Goal: Task Accomplishment & Management: Complete application form

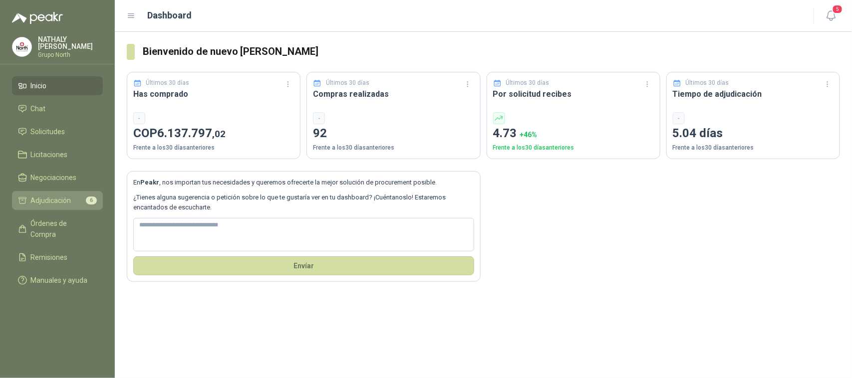
click at [49, 195] on span "Adjudicación" at bounding box center [51, 200] width 40 height 11
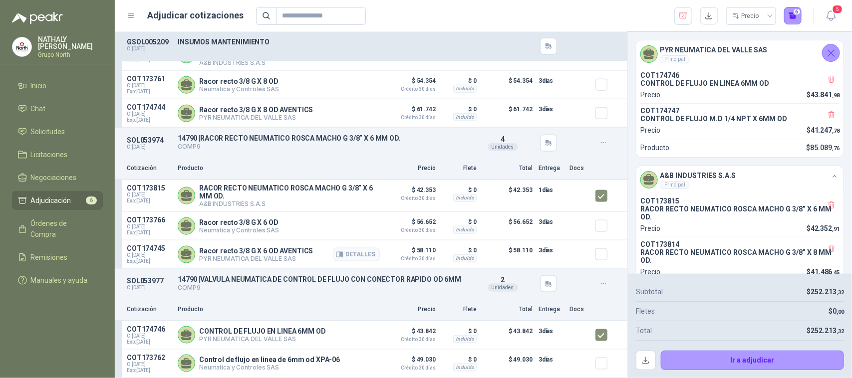
scroll to position [509, 0]
click at [837, 48] on icon "Cerrar" at bounding box center [831, 53] width 12 height 12
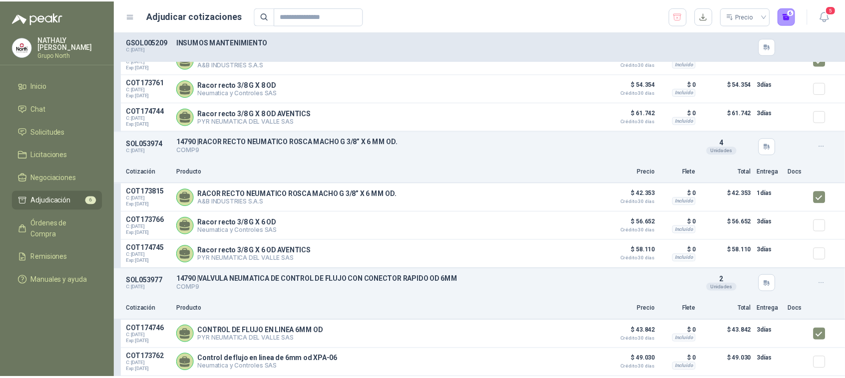
scroll to position [493, 0]
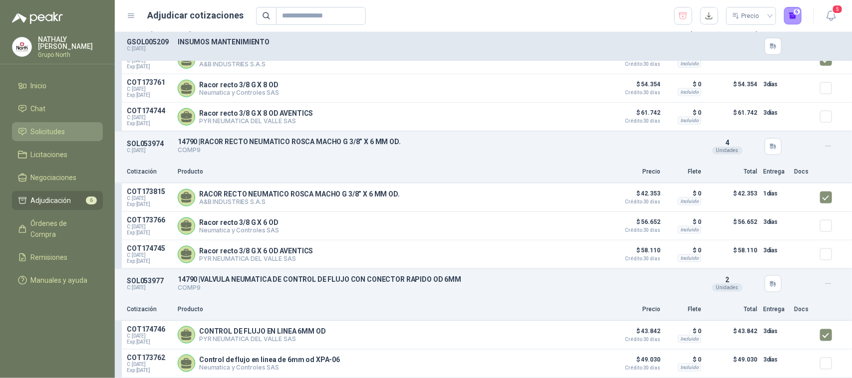
click at [32, 126] on span "Solicitudes" at bounding box center [48, 131] width 34 height 11
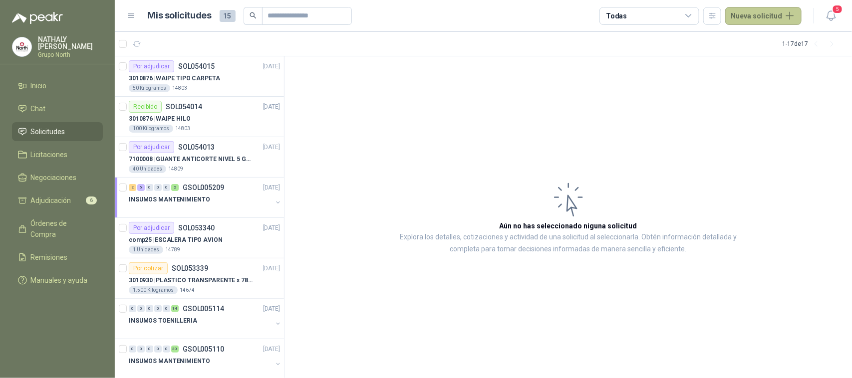
click at [760, 15] on button "Nueva solicitud" at bounding box center [763, 16] width 76 height 18
click at [770, 37] on link "Solicitud" at bounding box center [775, 39] width 85 height 17
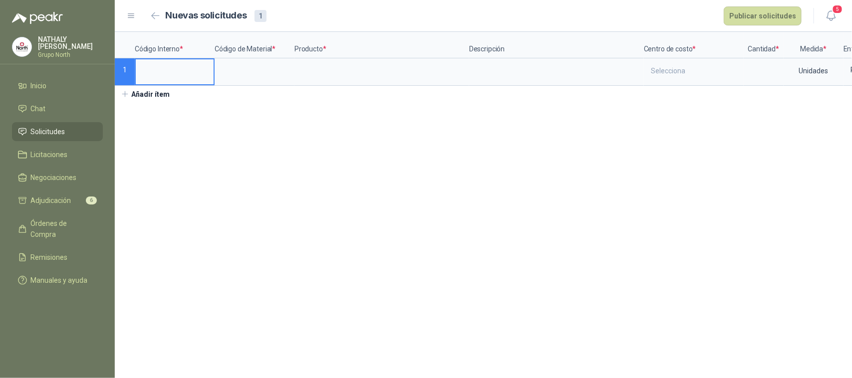
click at [156, 71] on input at bounding box center [175, 68] width 78 height 19
type input "*****"
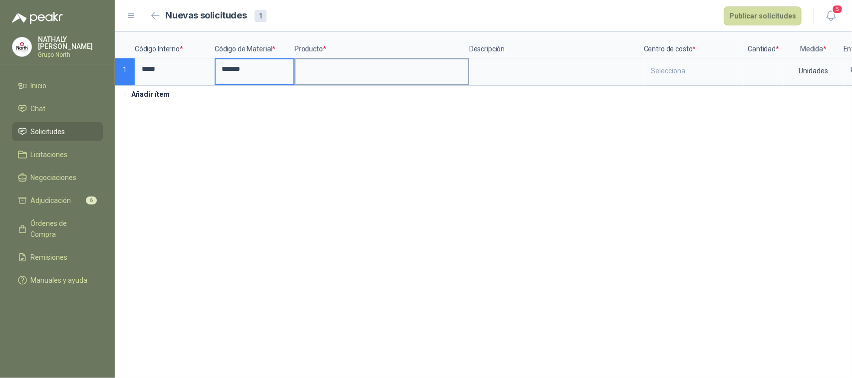
click at [350, 78] on input at bounding box center [381, 68] width 173 height 19
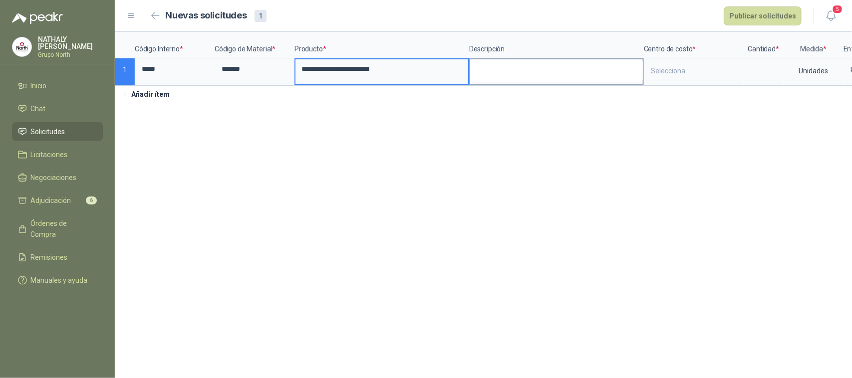
type input "**********"
click at [533, 67] on textarea at bounding box center [556, 70] width 173 height 23
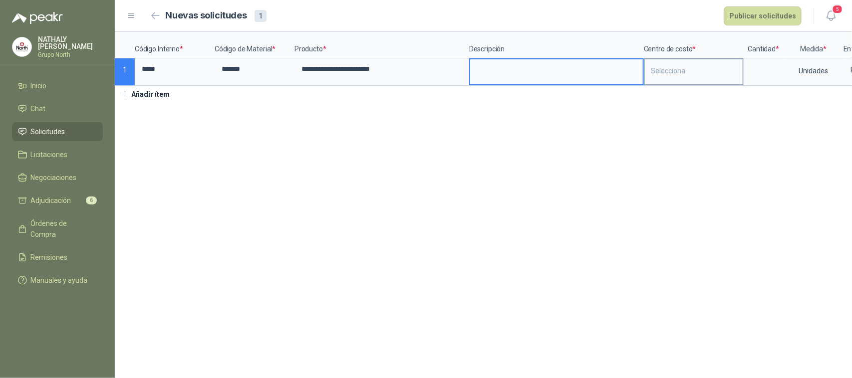
click at [661, 75] on div "Selecciona" at bounding box center [694, 70] width 98 height 23
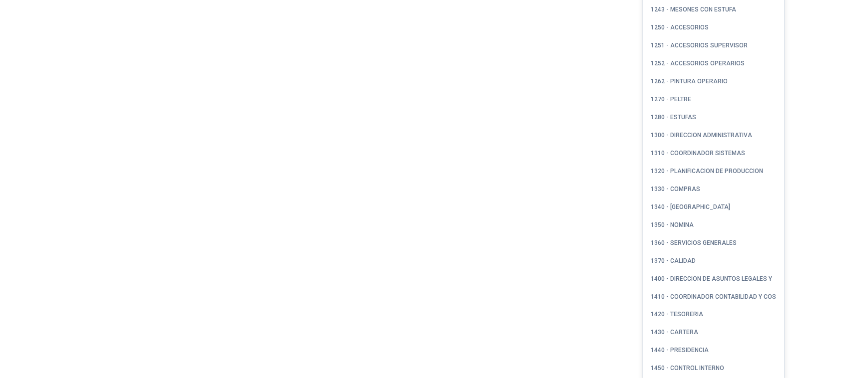
scroll to position [557, 0]
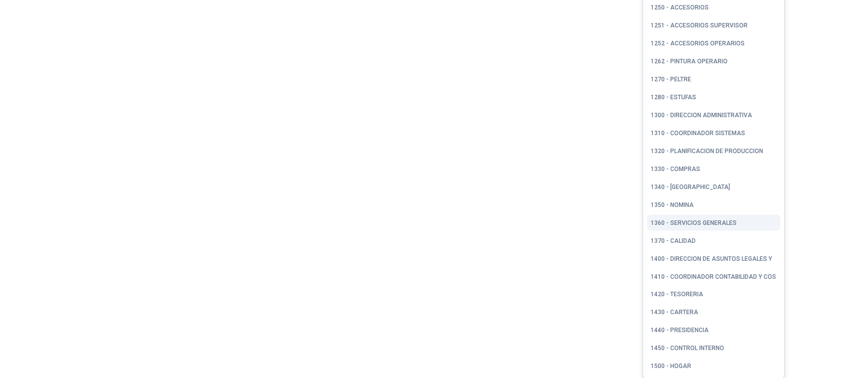
click at [687, 221] on div "1360 - SERVICIOS GENERALES" at bounding box center [694, 223] width 86 height 7
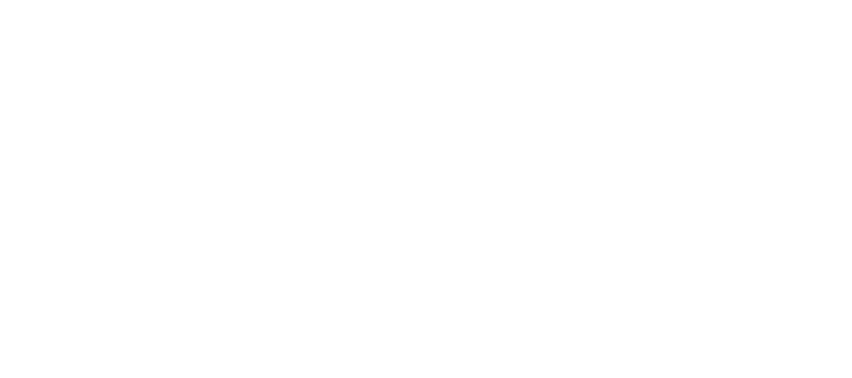
scroll to position [0, 0]
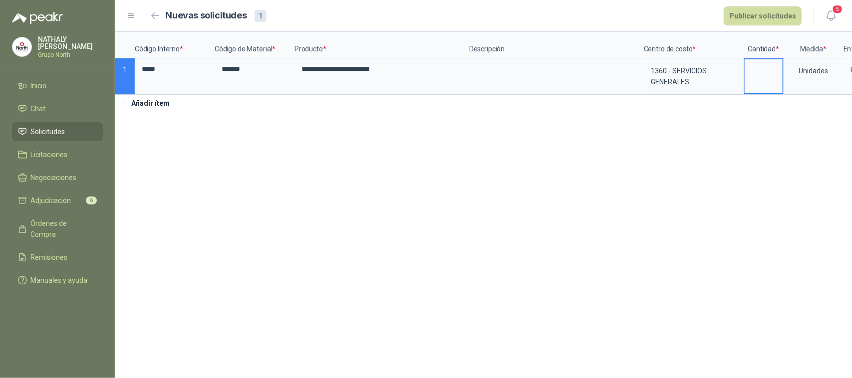
click at [774, 79] on input at bounding box center [764, 68] width 38 height 19
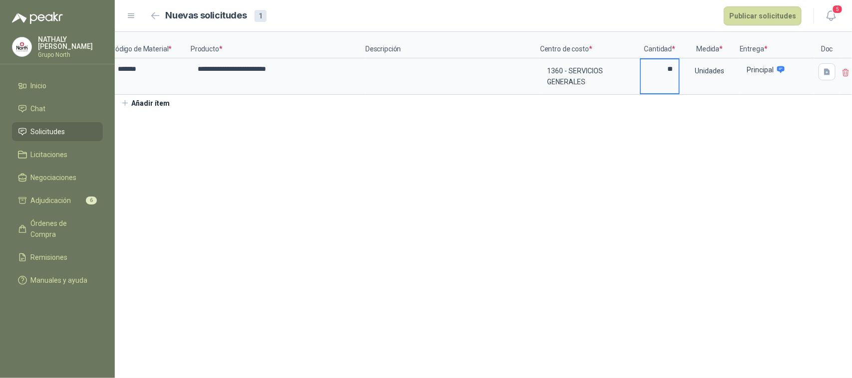
scroll to position [0, 115]
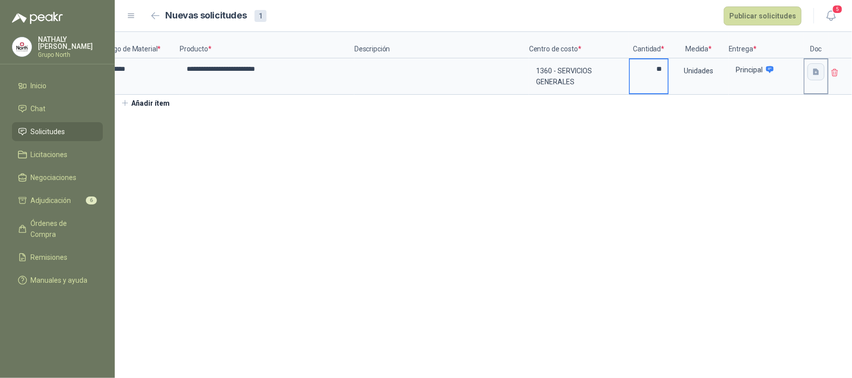
type input "**"
click at [810, 78] on button "button" at bounding box center [816, 71] width 17 height 17
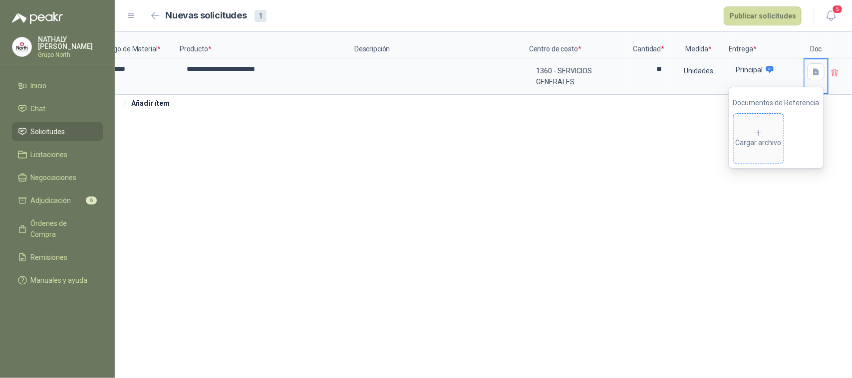
click at [767, 138] on div "Cargar archivo" at bounding box center [759, 139] width 46 height 20
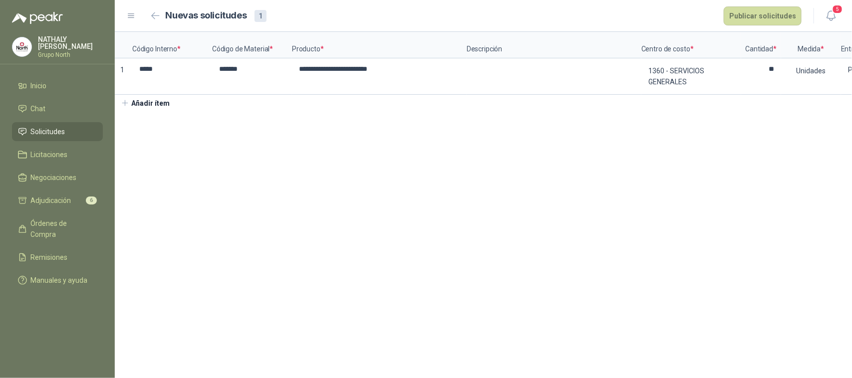
scroll to position [0, 0]
click at [759, 13] on button "Publicar solicitudes" at bounding box center [763, 15] width 78 height 19
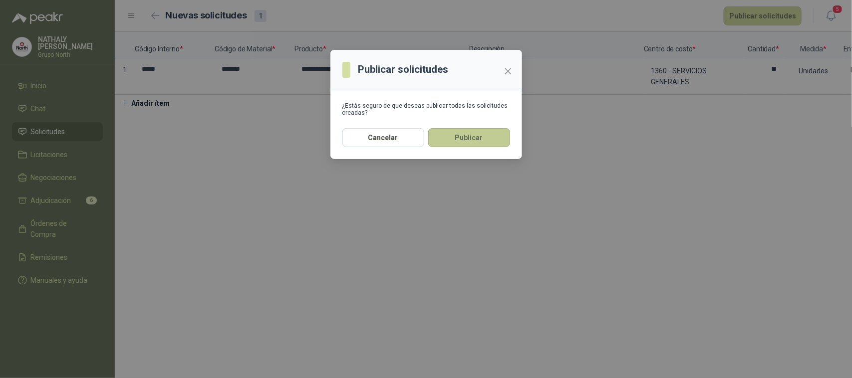
click at [468, 144] on button "Publicar" at bounding box center [469, 137] width 82 height 19
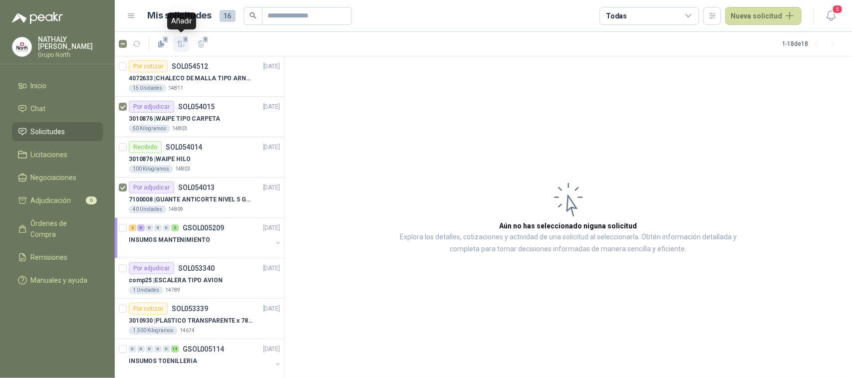
click at [181, 49] on button "2" at bounding box center [181, 44] width 16 height 16
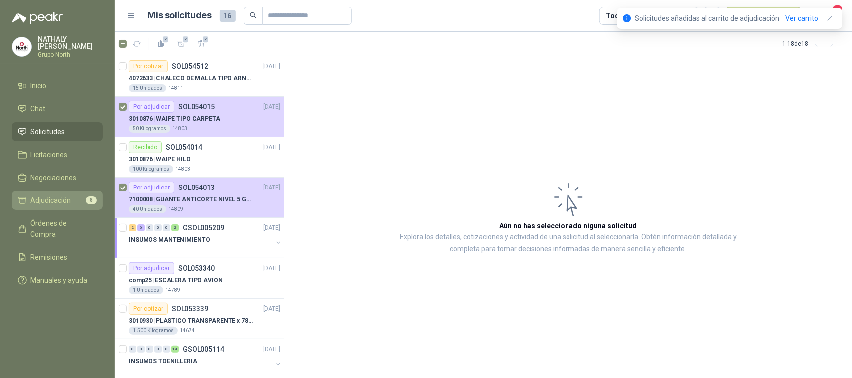
click at [58, 203] on span "Adjudicación" at bounding box center [51, 200] width 40 height 11
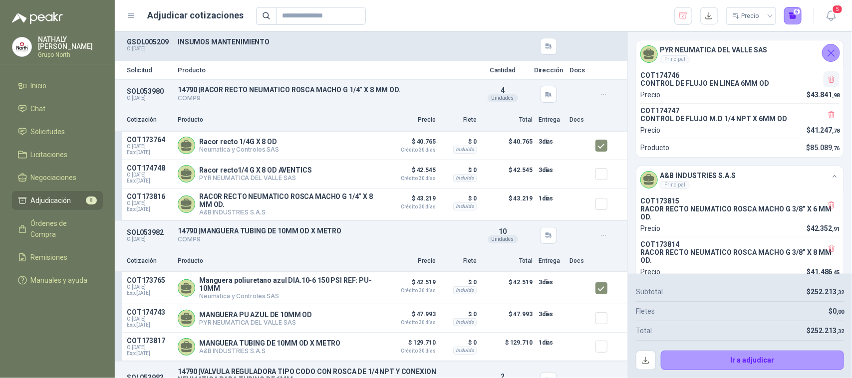
click at [829, 76] on icon "button" at bounding box center [831, 79] width 5 height 7
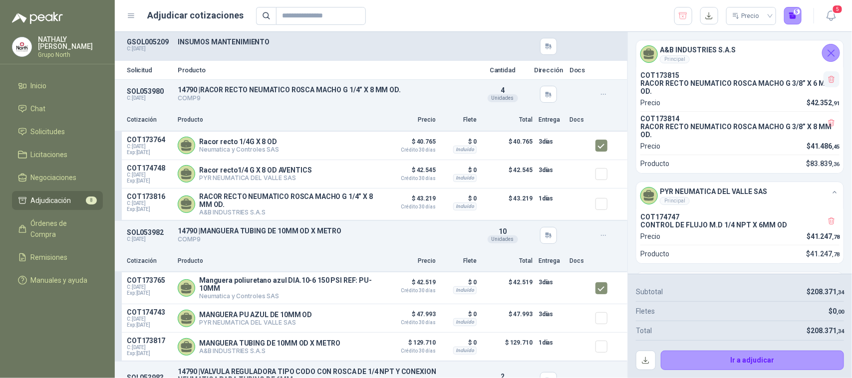
click at [828, 81] on icon "button" at bounding box center [832, 79] width 8 height 8
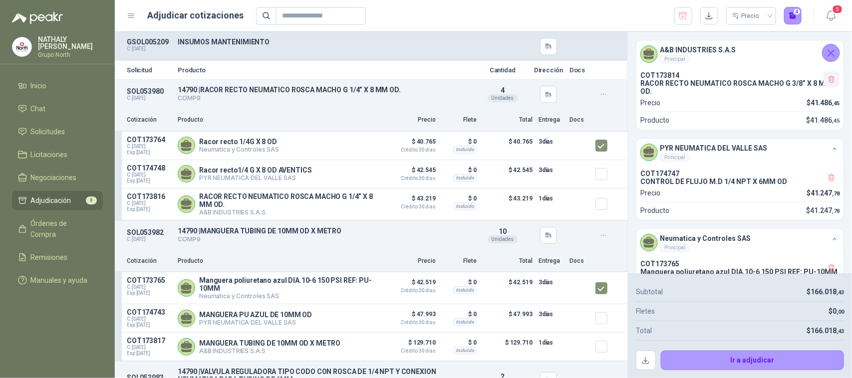
click at [824, 84] on button "button" at bounding box center [832, 79] width 16 height 16
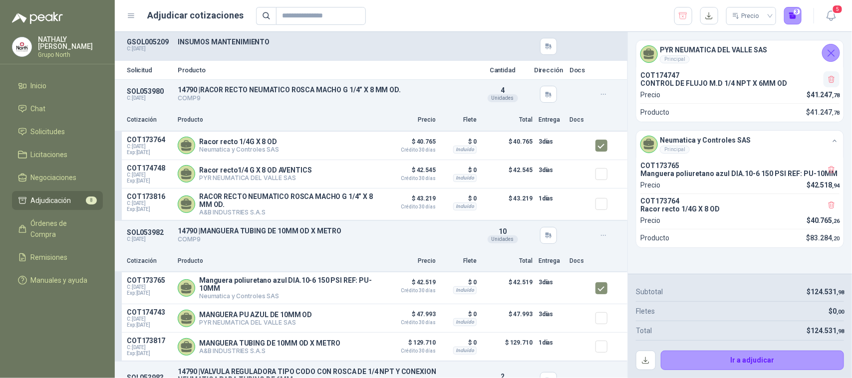
click at [831, 81] on icon "button" at bounding box center [831, 79] width 5 height 7
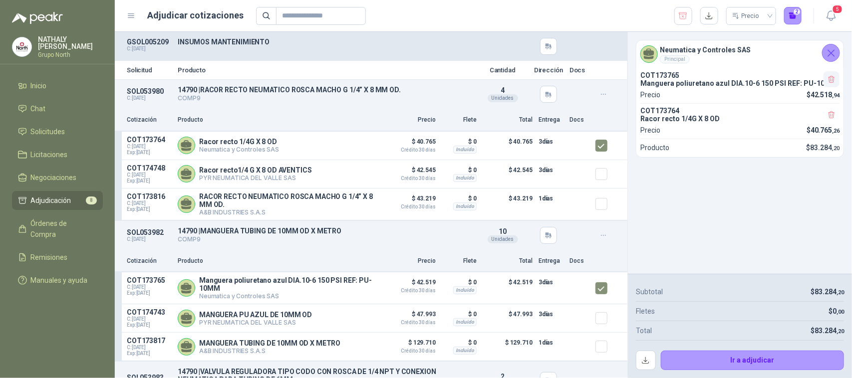
click at [830, 80] on icon "button" at bounding box center [832, 79] width 8 height 8
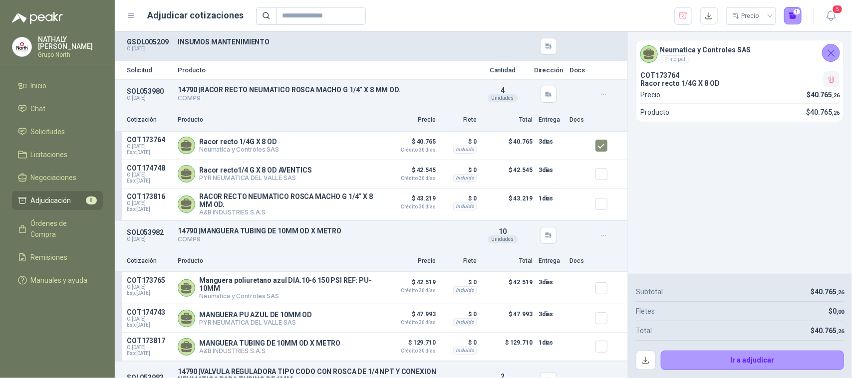
click at [830, 83] on icon "button" at bounding box center [831, 79] width 5 height 7
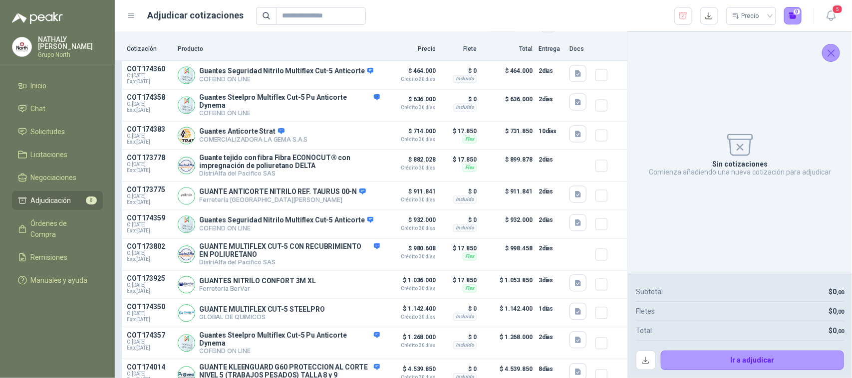
scroll to position [873, 0]
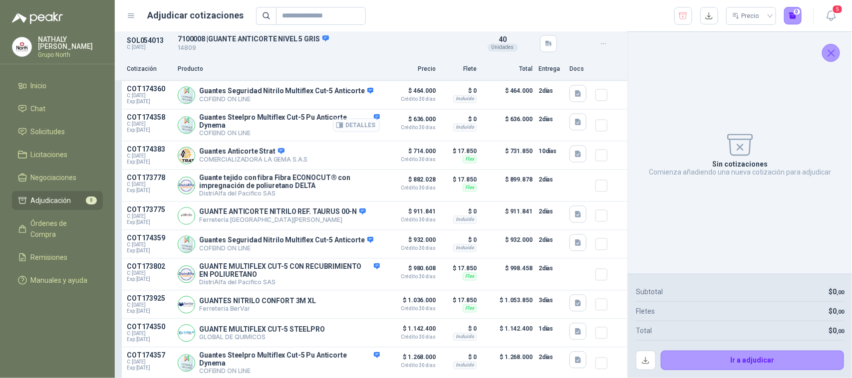
click at [353, 129] on button "Detalles" at bounding box center [356, 125] width 47 height 13
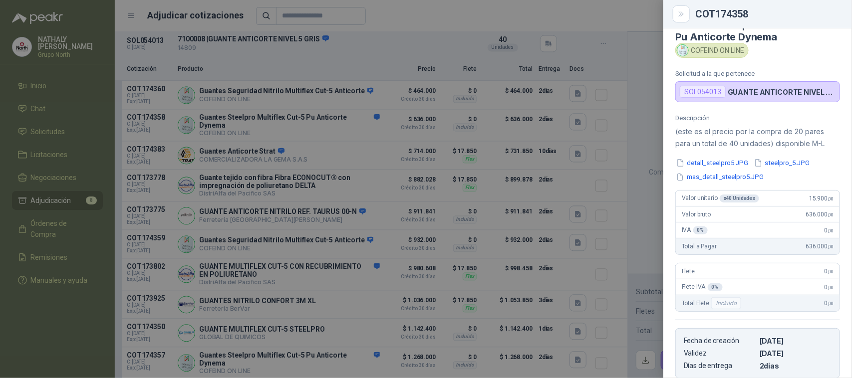
scroll to position [0, 0]
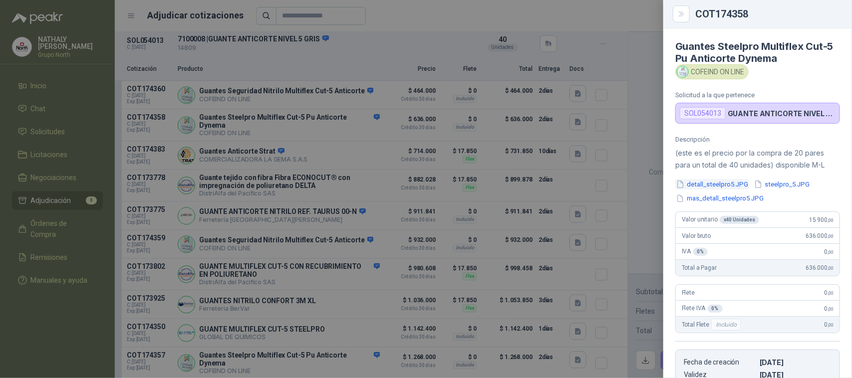
click at [720, 185] on button "detall_steelpro5.JPG" at bounding box center [712, 184] width 74 height 10
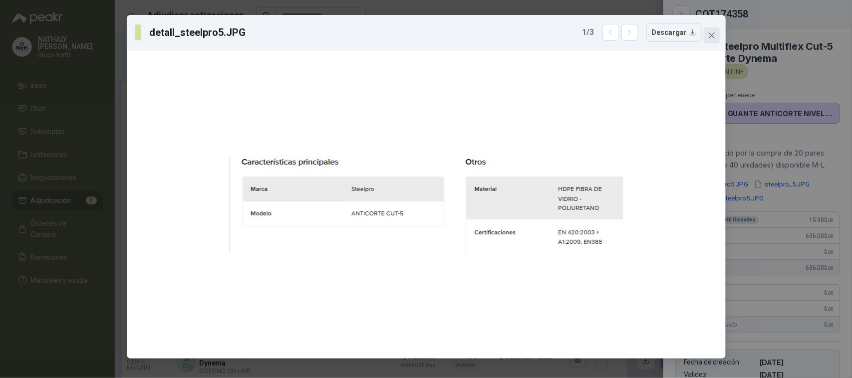
click at [710, 33] on icon "close" at bounding box center [712, 35] width 8 height 8
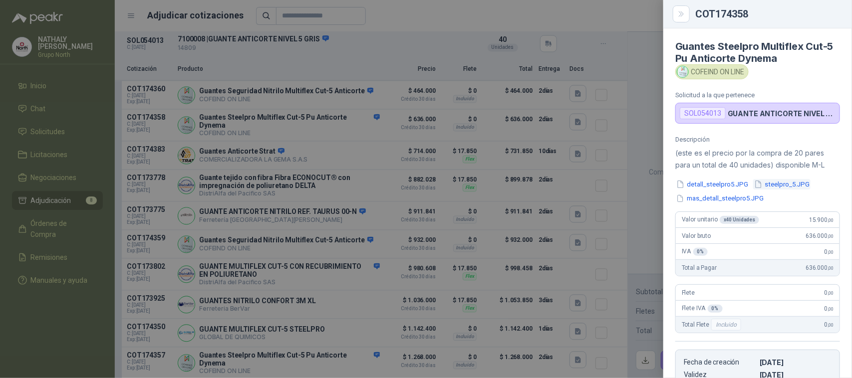
click at [774, 186] on button "steelpro_5.JPG" at bounding box center [781, 184] width 57 height 10
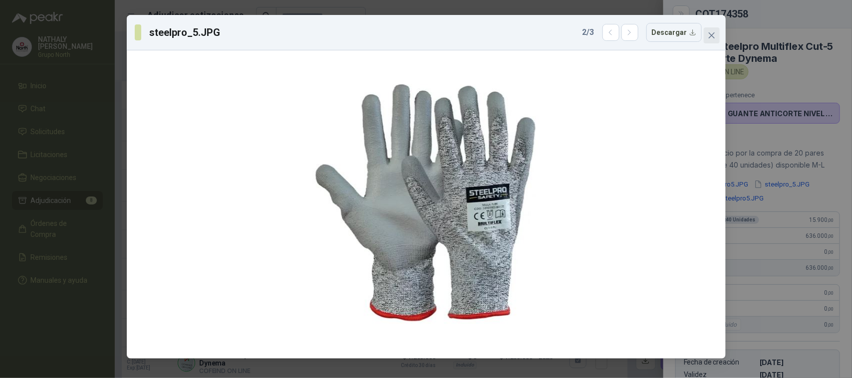
click at [717, 39] on span "Close" at bounding box center [712, 35] width 16 height 8
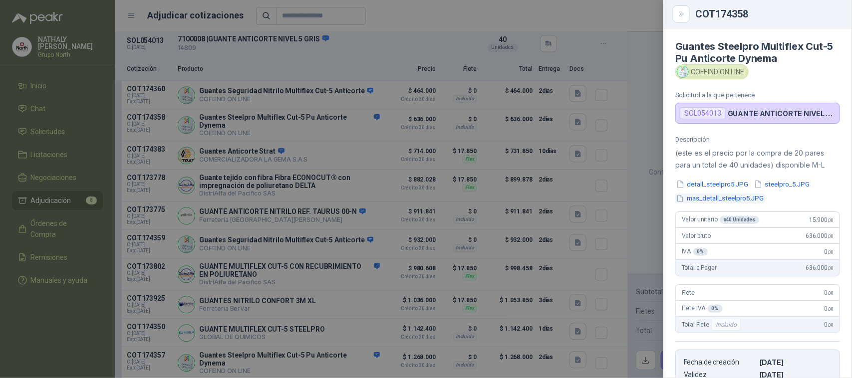
click at [715, 203] on button "mas_detall_steelpro5.JPG" at bounding box center [719, 199] width 89 height 10
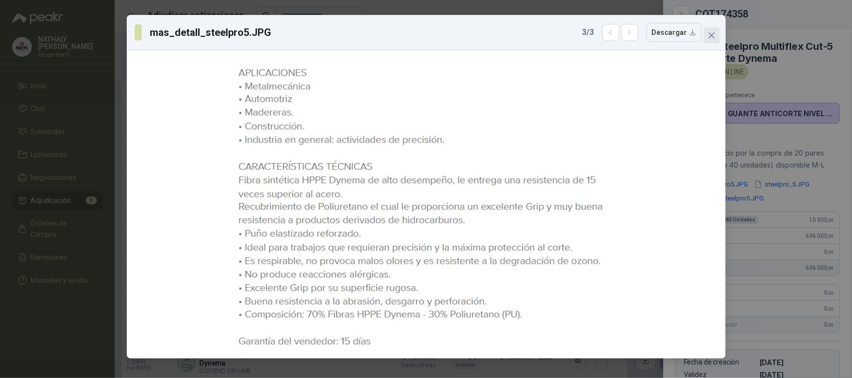
click at [717, 42] on button "Close" at bounding box center [712, 35] width 16 height 16
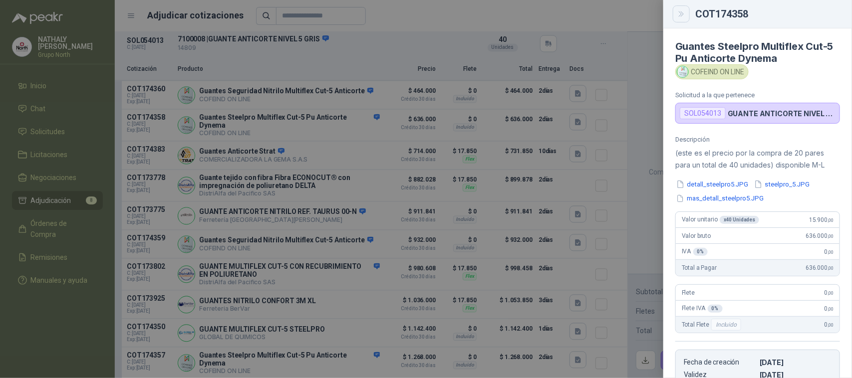
click at [683, 13] on icon "Close" at bounding box center [681, 13] width 4 height 5
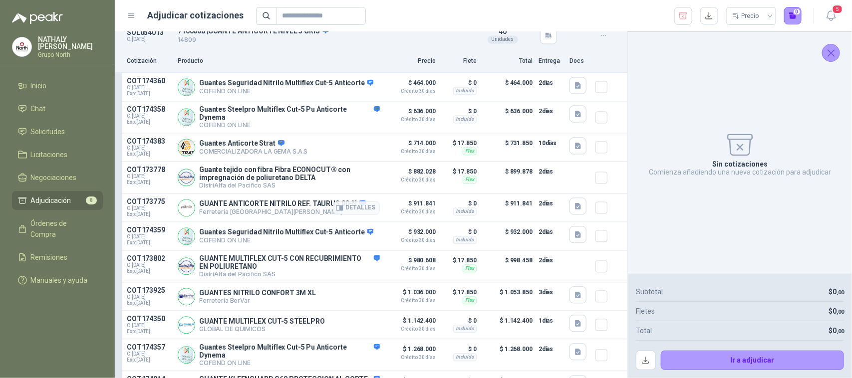
scroll to position [873, 0]
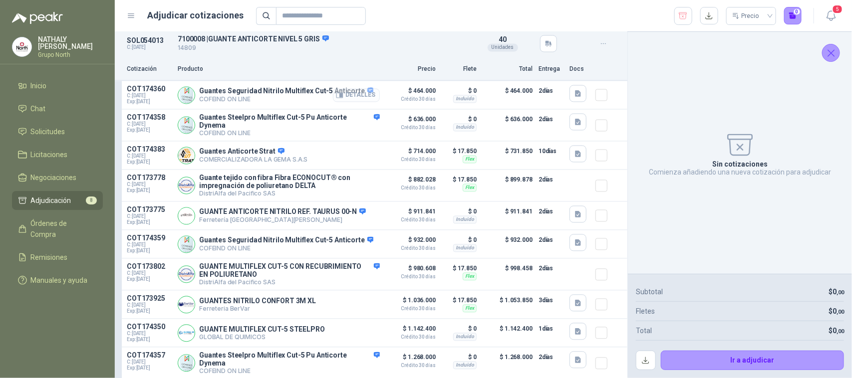
click at [357, 90] on button "Detalles" at bounding box center [356, 95] width 47 height 13
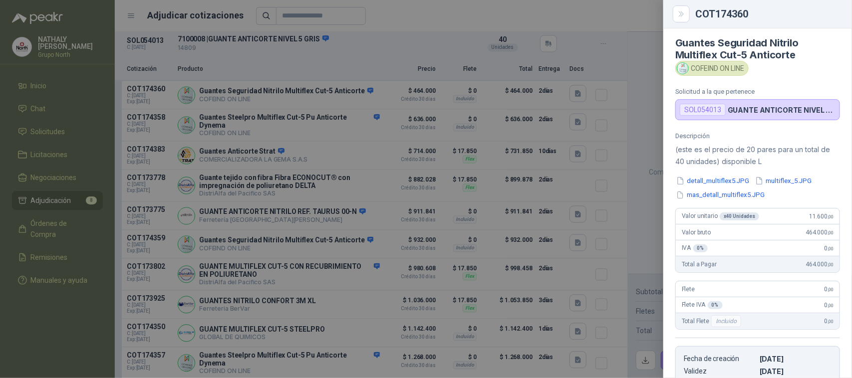
scroll to position [0, 0]
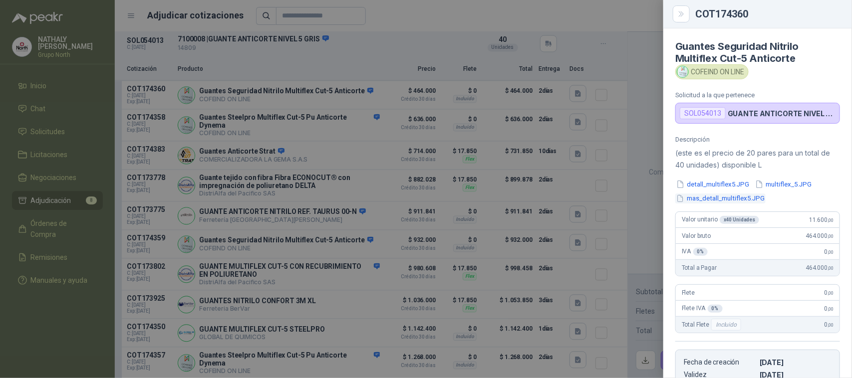
click at [720, 199] on button "mas_detall_multiflex5.JPG" at bounding box center [720, 199] width 90 height 10
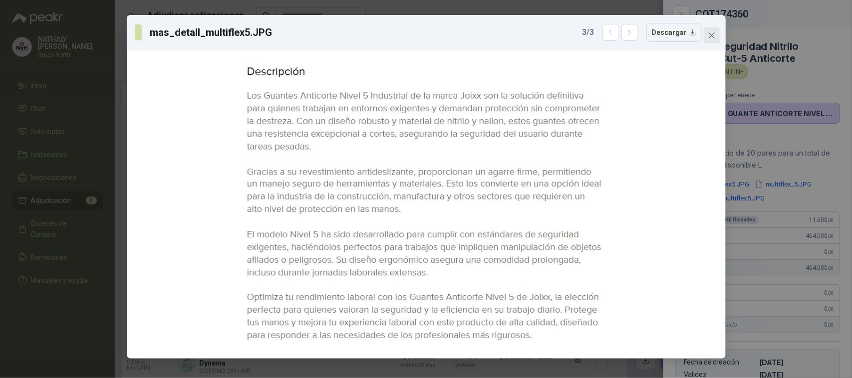
click at [710, 30] on button "Close" at bounding box center [712, 35] width 16 height 16
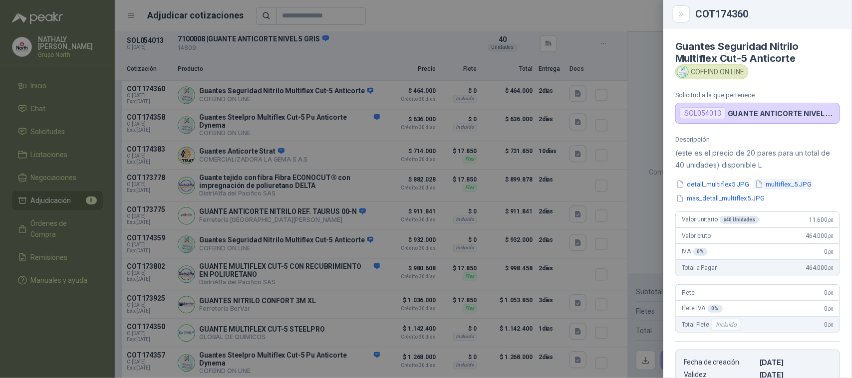
click at [794, 182] on button "multiflex_5.JPG" at bounding box center [783, 184] width 58 height 10
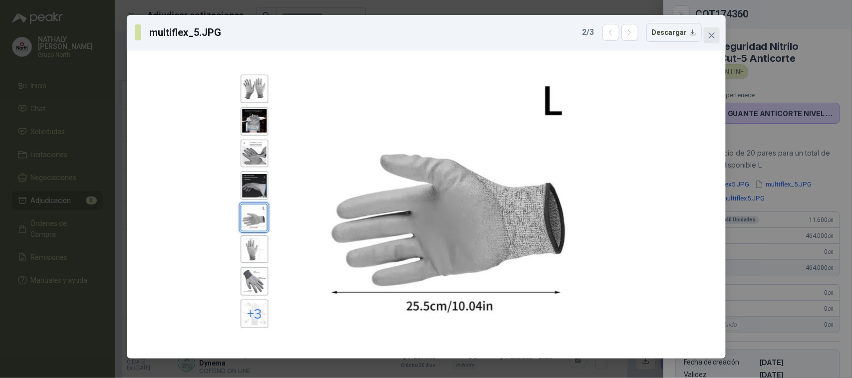
click at [716, 29] on button "Close" at bounding box center [712, 35] width 16 height 16
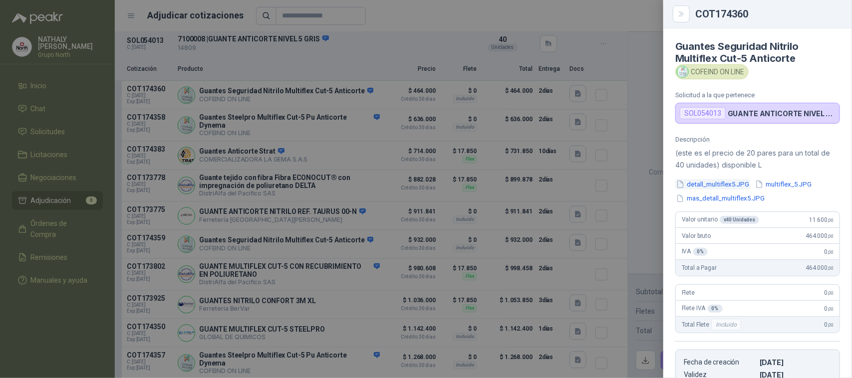
click at [724, 184] on button "detall_multiflex5.JPG" at bounding box center [712, 184] width 75 height 10
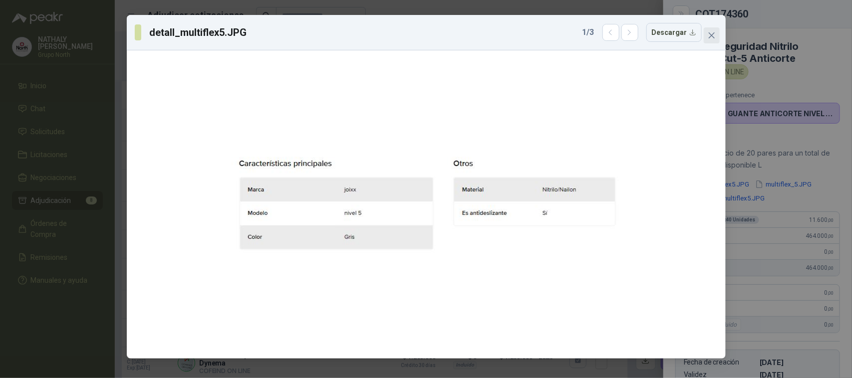
click at [711, 38] on icon "close" at bounding box center [712, 35] width 8 height 8
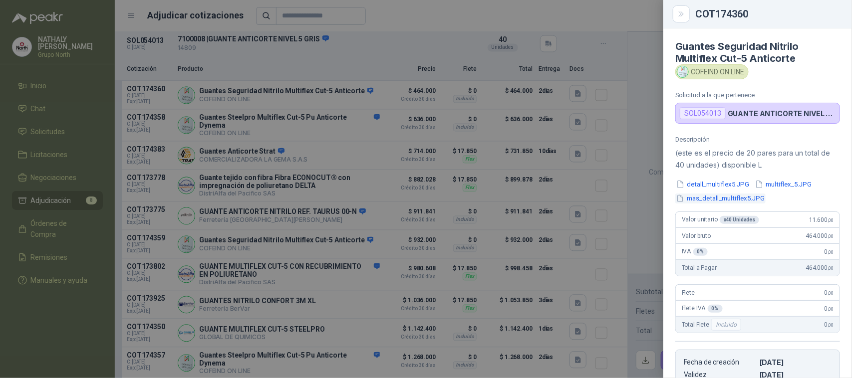
click at [726, 201] on button "mas_detall_multiflex5.JPG" at bounding box center [720, 199] width 90 height 10
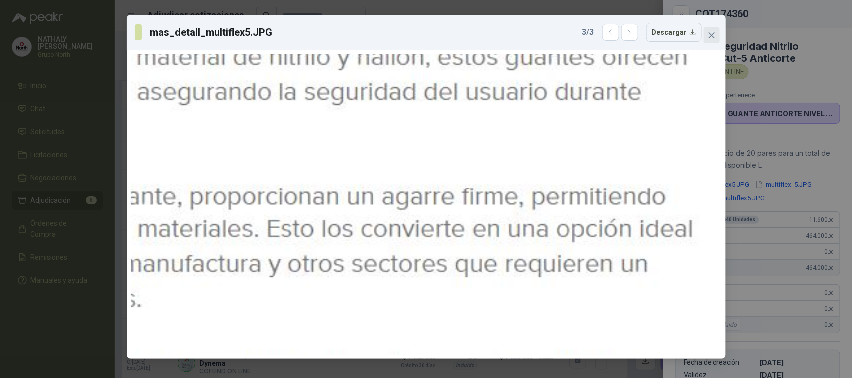
click at [712, 31] on icon "close" at bounding box center [712, 35] width 8 height 8
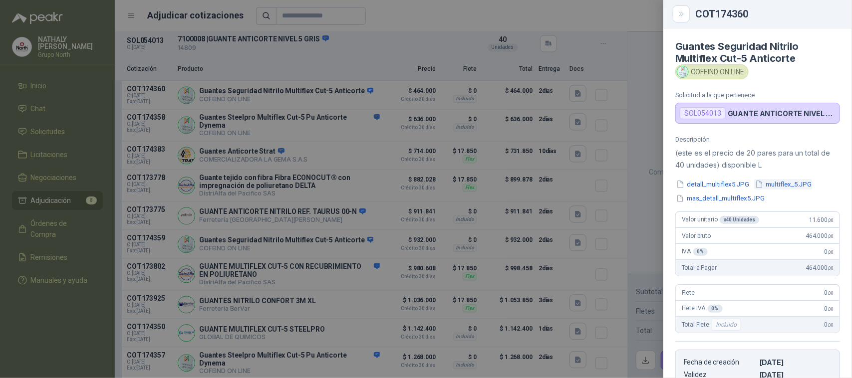
click at [808, 183] on button "multiflex_5.JPG" at bounding box center [783, 184] width 58 height 10
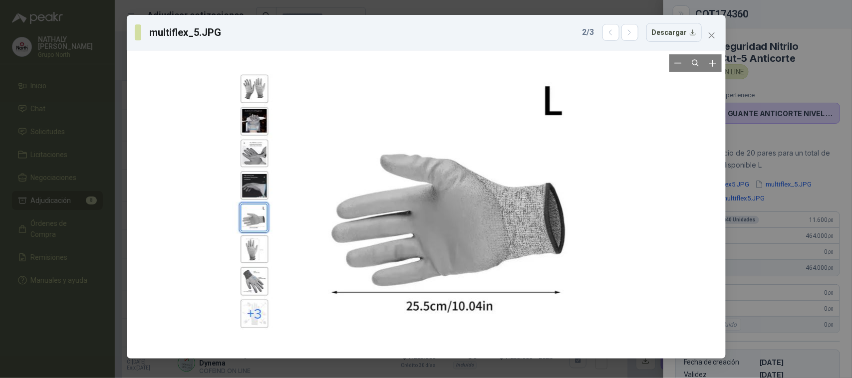
click at [261, 287] on div at bounding box center [426, 204] width 388 height 300
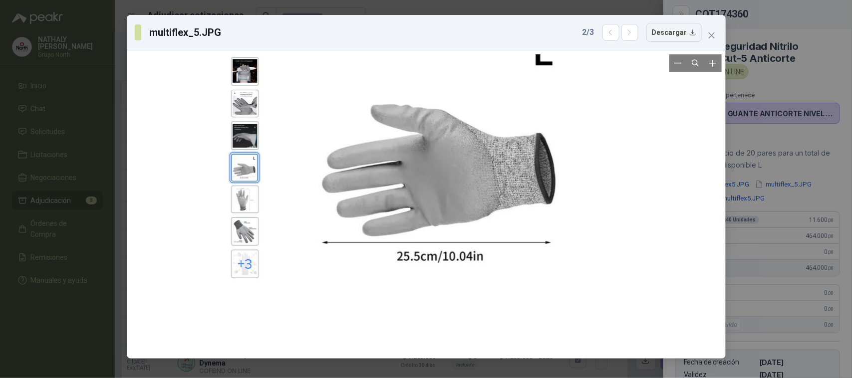
drag, startPoint x: 248, startPoint y: 287, endPoint x: 244, endPoint y: 193, distance: 94.4
click at [242, 193] on div at bounding box center [417, 154] width 388 height 300
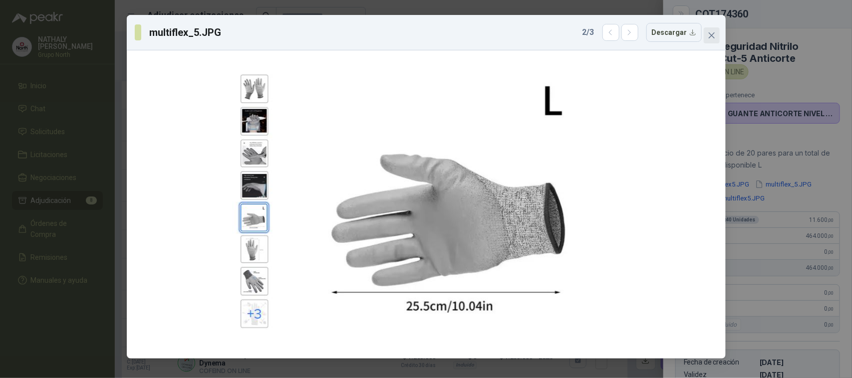
click at [711, 36] on icon "close" at bounding box center [712, 35] width 8 height 8
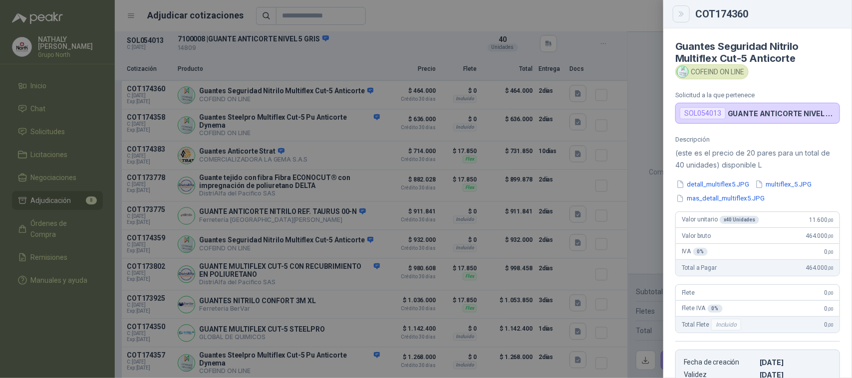
click at [685, 15] on icon "Close" at bounding box center [681, 14] width 8 height 8
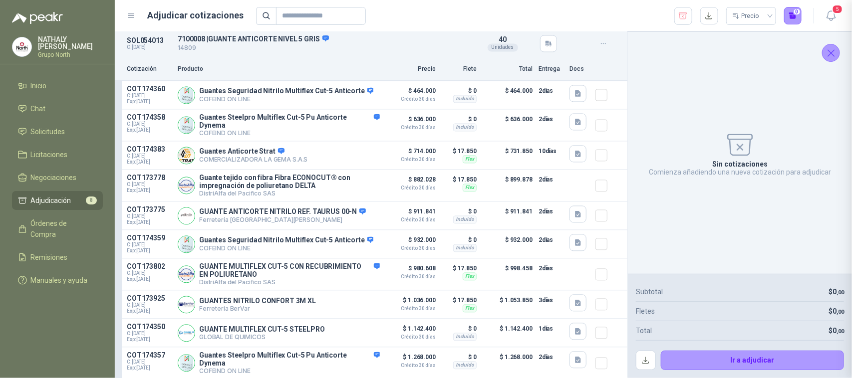
scroll to position [191, 0]
click at [360, 131] on button "Detalles" at bounding box center [356, 125] width 47 height 13
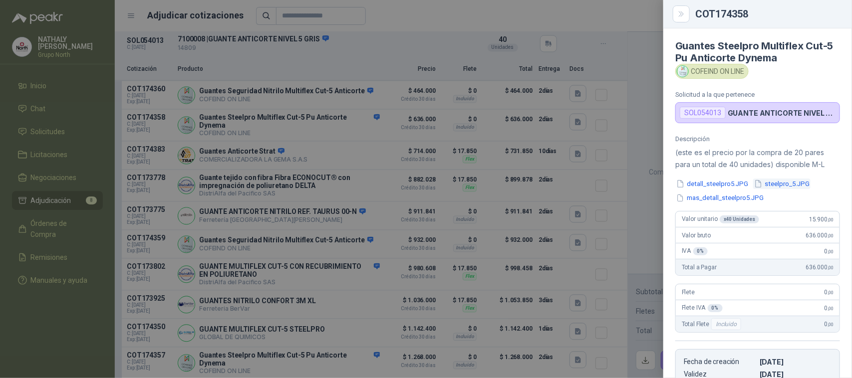
scroll to position [0, 0]
click at [718, 198] on button "mas_detall_steelpro5.JPG" at bounding box center [719, 199] width 89 height 10
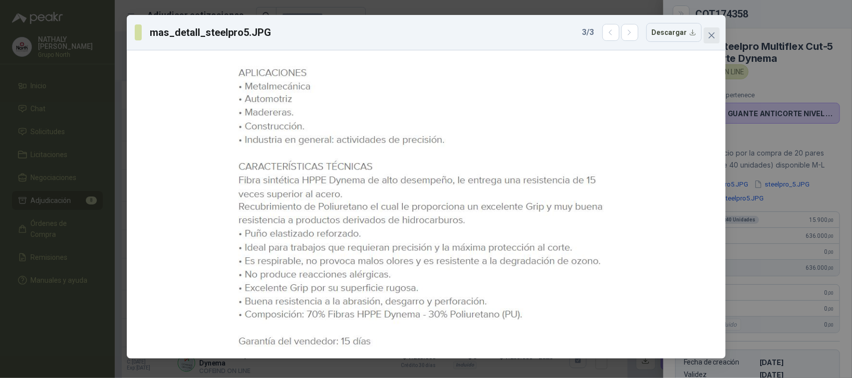
click at [712, 30] on button "Close" at bounding box center [712, 35] width 16 height 16
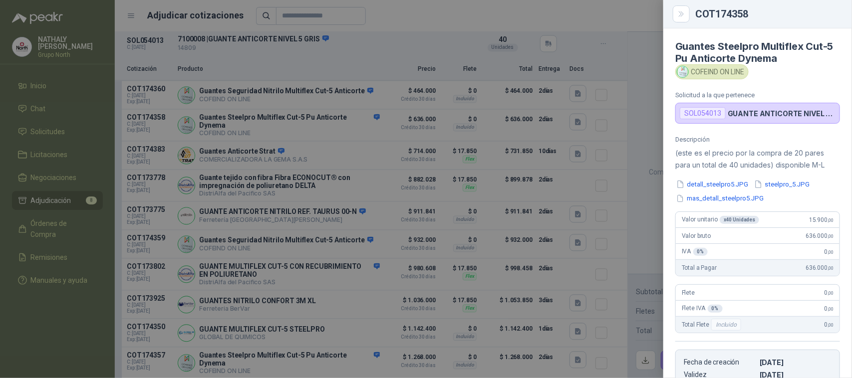
click at [795, 185] on button "steelpro_5.JPG" at bounding box center [781, 184] width 57 height 10
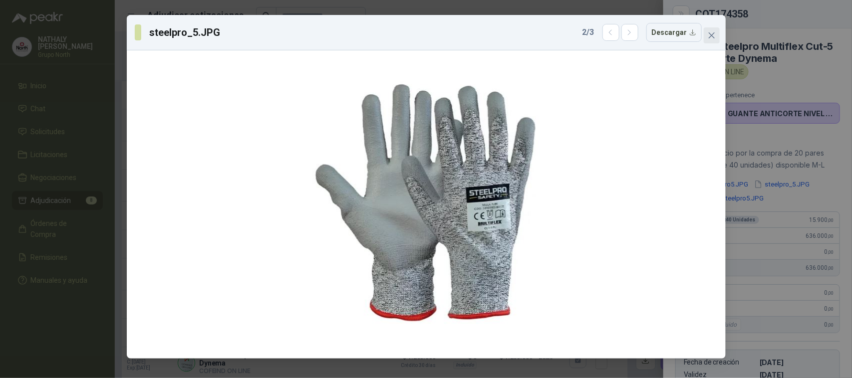
click at [714, 33] on icon "close" at bounding box center [711, 35] width 6 height 6
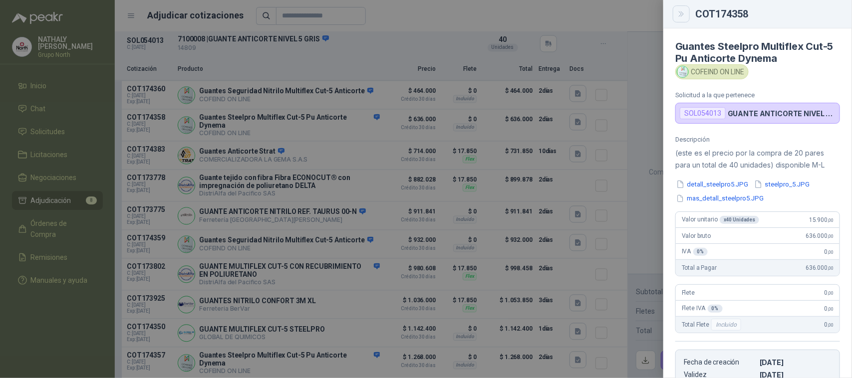
click at [682, 15] on icon "Close" at bounding box center [681, 14] width 8 height 8
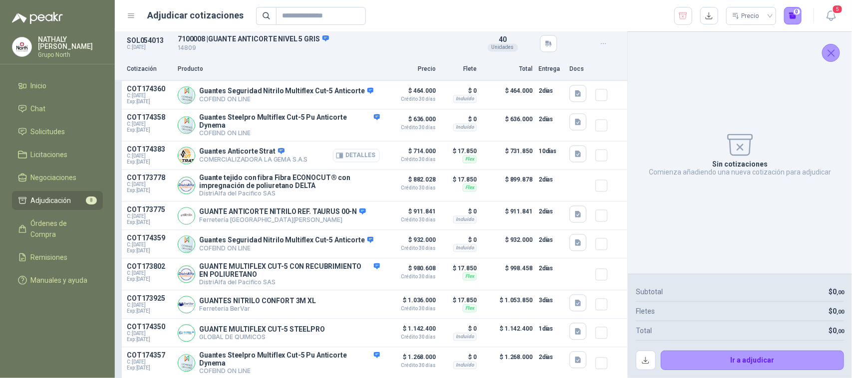
click at [355, 159] on button "Detalles" at bounding box center [356, 155] width 47 height 13
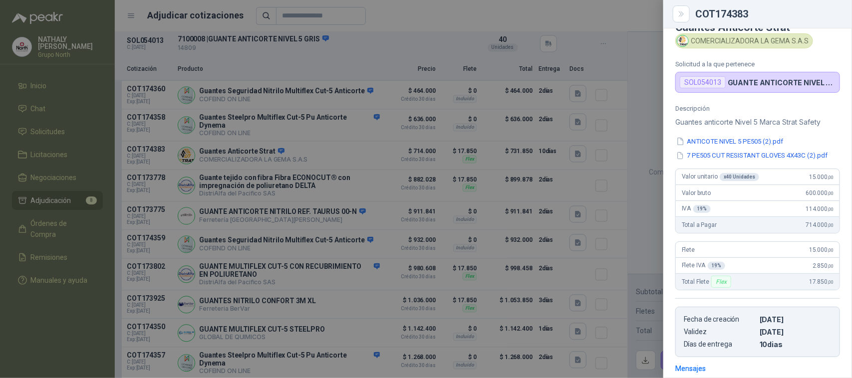
scroll to position [0, 0]
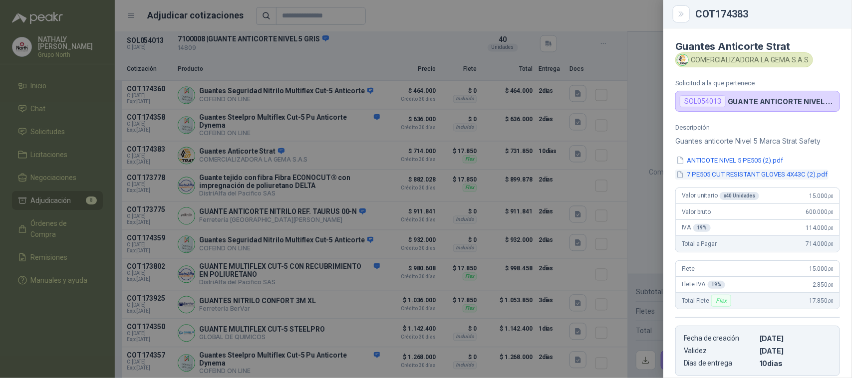
click at [769, 175] on button "7 PE505 CUT RESISTANT GLOVES 4X43C (2).pdf" at bounding box center [751, 175] width 153 height 10
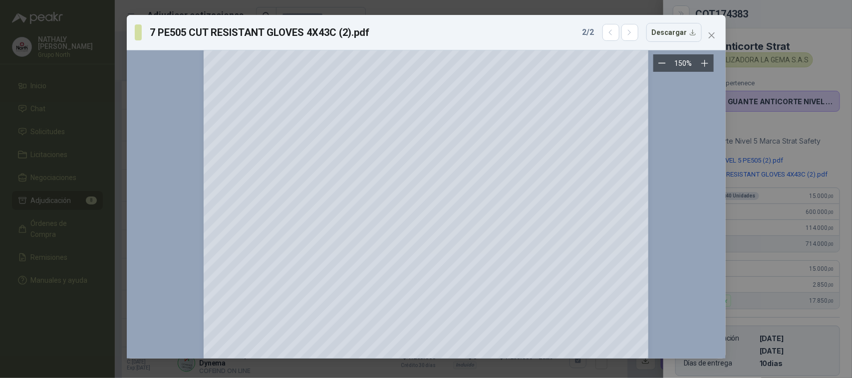
scroll to position [250, 0]
click at [615, 33] on icon "button" at bounding box center [610, 32] width 8 height 8
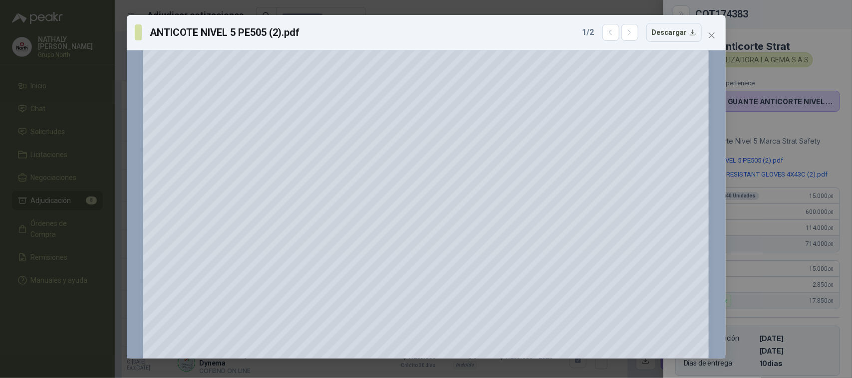
scroll to position [0, 0]
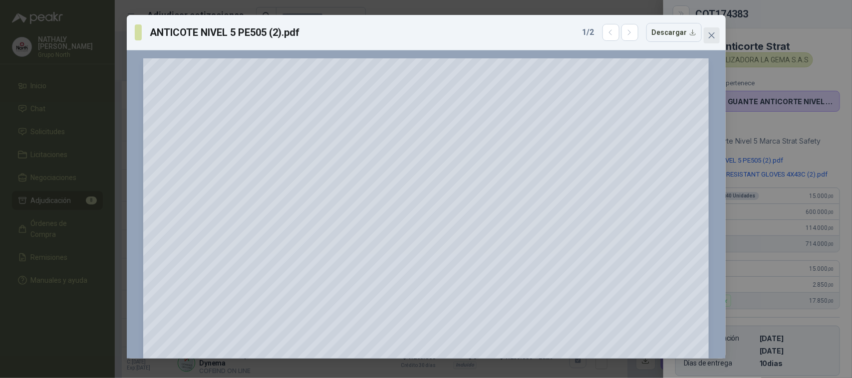
click at [712, 33] on icon "close" at bounding box center [712, 35] width 8 height 8
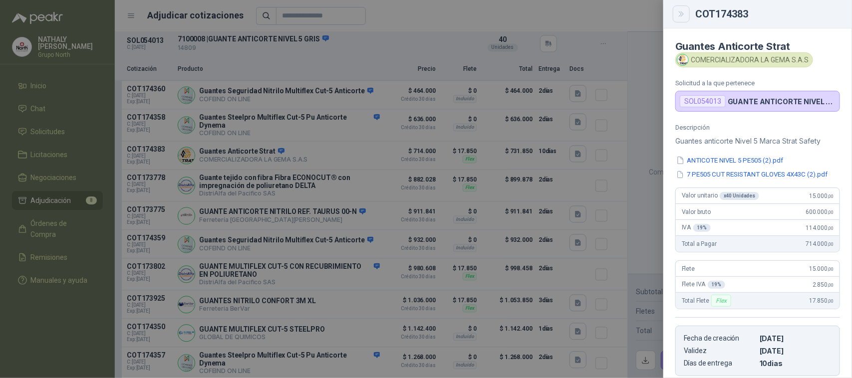
click at [685, 15] on icon "Close" at bounding box center [681, 14] width 8 height 8
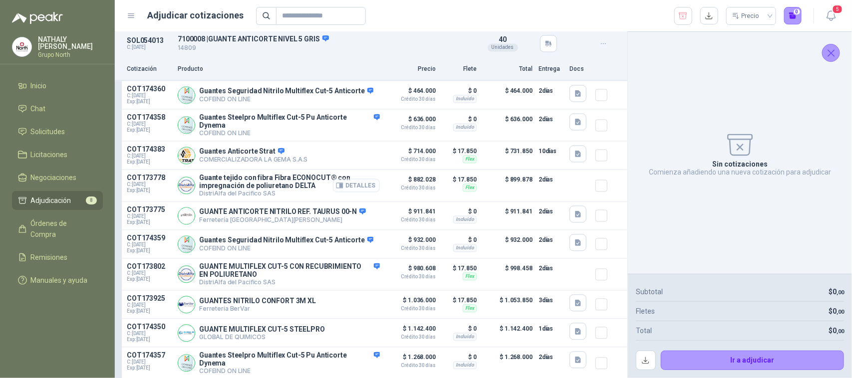
click at [353, 189] on button "Detalles" at bounding box center [356, 185] width 47 height 13
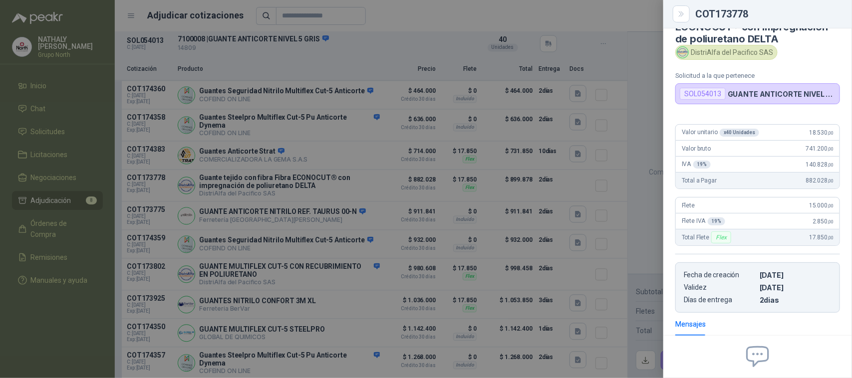
scroll to position [10, 0]
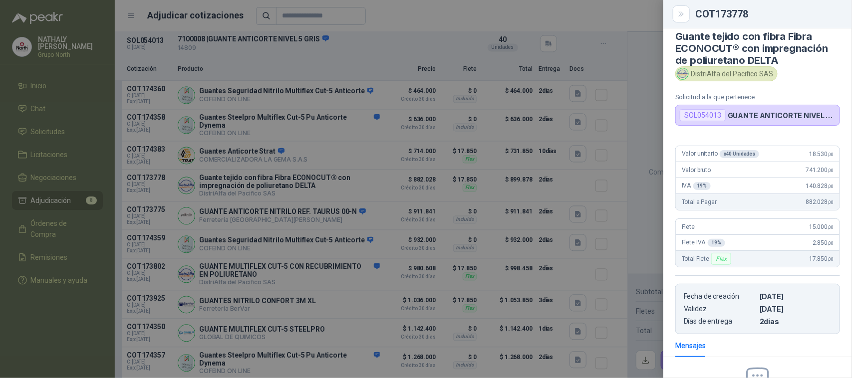
click at [774, 116] on p "GUANTE ANTICORTE NIVEL 5 GRIS" at bounding box center [782, 115] width 108 height 8
click at [745, 73] on div "DistriAlfa del Pacifico SAS" at bounding box center [726, 73] width 102 height 15
click at [685, 16] on icon "Close" at bounding box center [681, 14] width 8 height 8
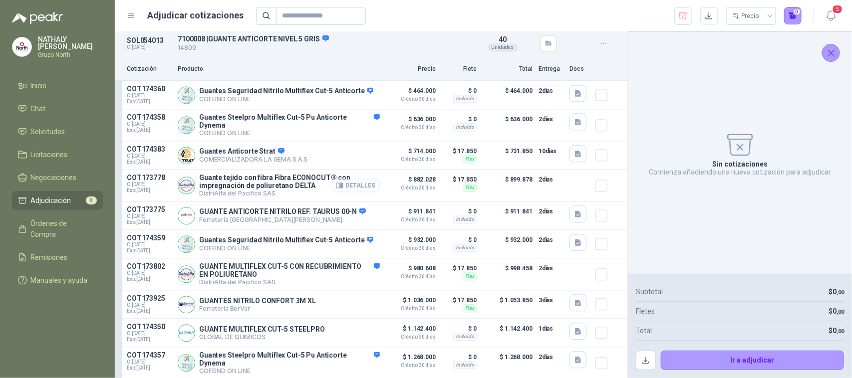
click at [360, 185] on button "Detalles" at bounding box center [356, 185] width 47 height 13
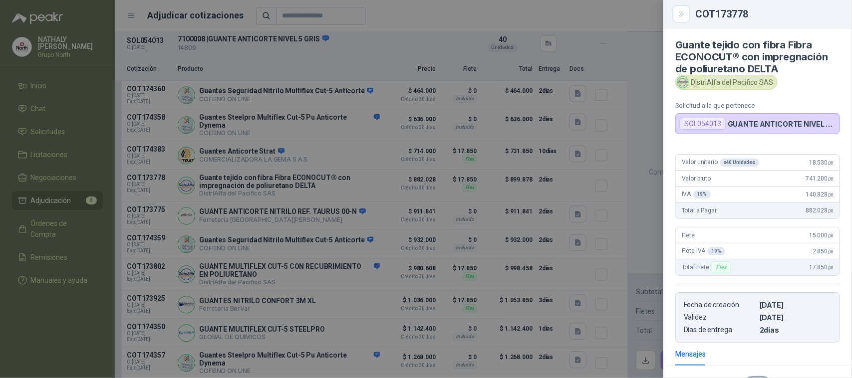
scroll to position [0, 0]
click at [714, 120] on div "SOL054013" at bounding box center [703, 125] width 46 height 12
click at [777, 127] on p "GUANTE ANTICORTE NIVEL 5 GRIS" at bounding box center [782, 125] width 108 height 8
click at [778, 127] on p "GUANTE ANTICORTE NIVEL 5 GRIS" at bounding box center [782, 125] width 108 height 8
click at [680, 15] on icon "Close" at bounding box center [681, 14] width 8 height 8
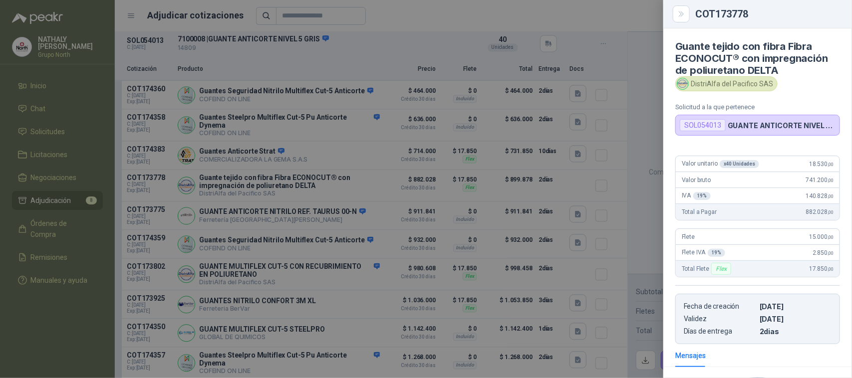
scroll to position [135, 0]
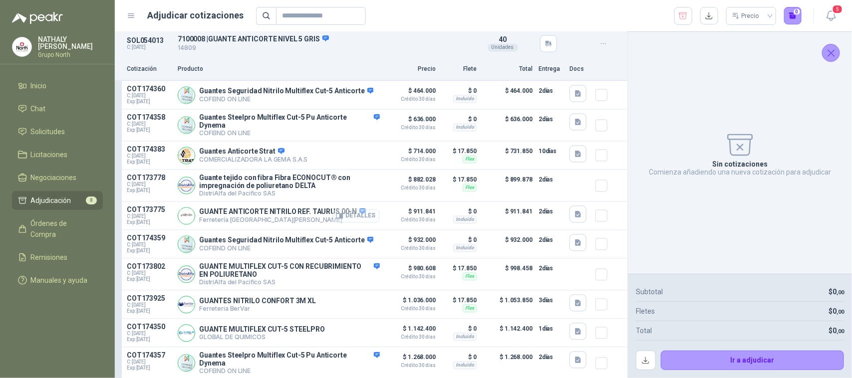
click at [350, 222] on button "Detalles" at bounding box center [356, 216] width 47 height 13
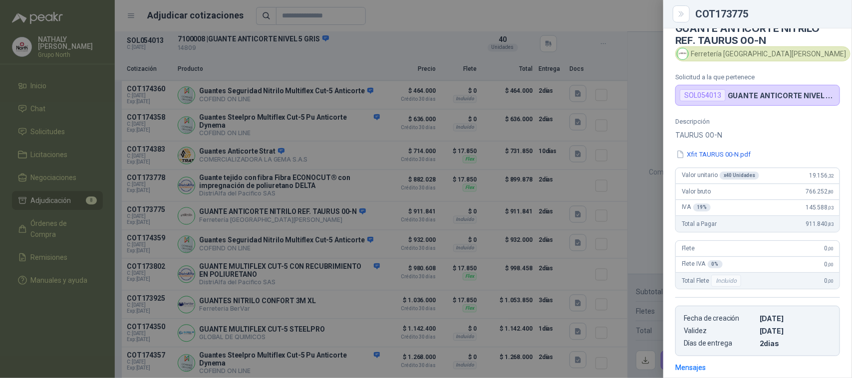
scroll to position [0, 0]
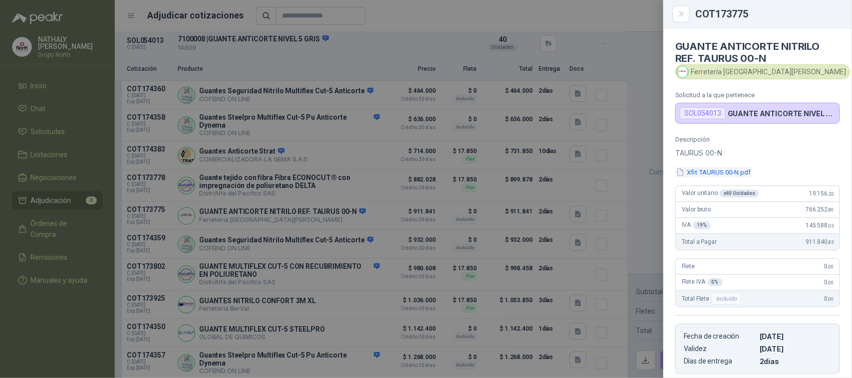
click at [733, 176] on button "Xfit TAURUS 00-N.pdf" at bounding box center [713, 172] width 76 height 10
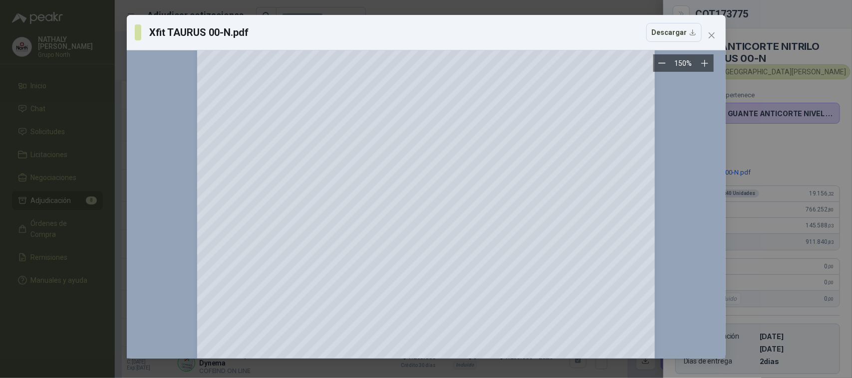
scroll to position [62, 0]
click at [715, 36] on icon "close" at bounding box center [712, 35] width 8 height 8
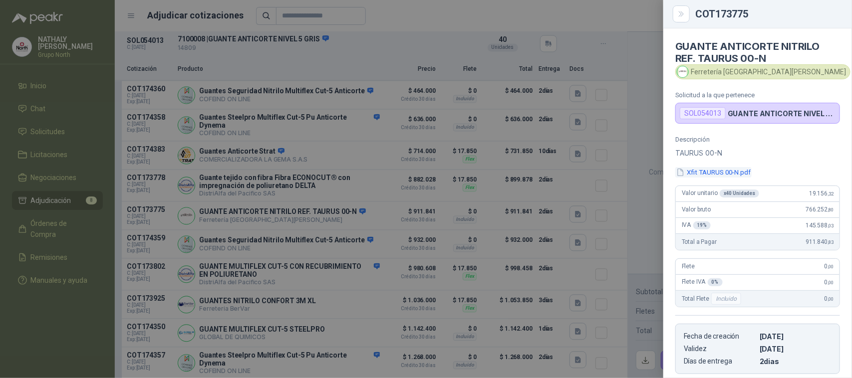
click at [725, 174] on button "Xfit TAURUS 00-N.pdf" at bounding box center [713, 172] width 76 height 10
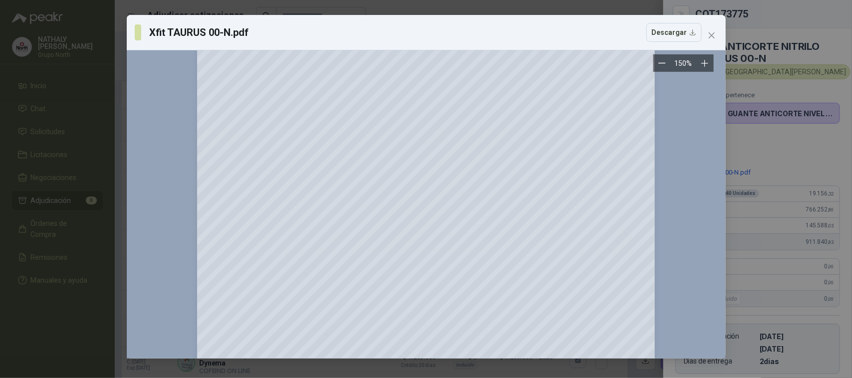
scroll to position [113, 0]
click at [717, 36] on span "Close" at bounding box center [712, 35] width 16 height 8
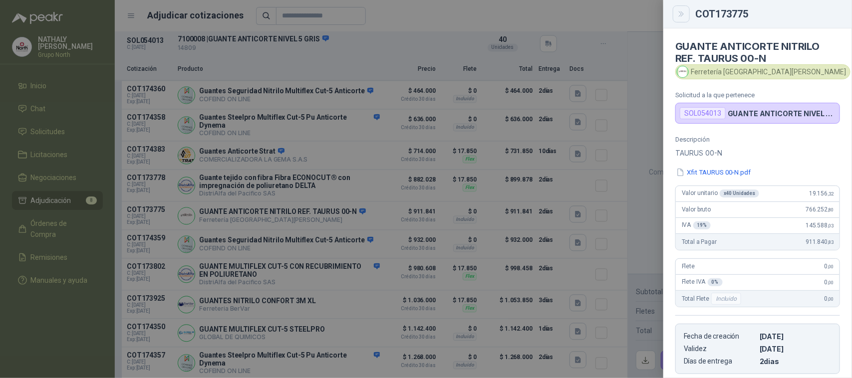
click at [680, 10] on icon "Close" at bounding box center [681, 14] width 8 height 8
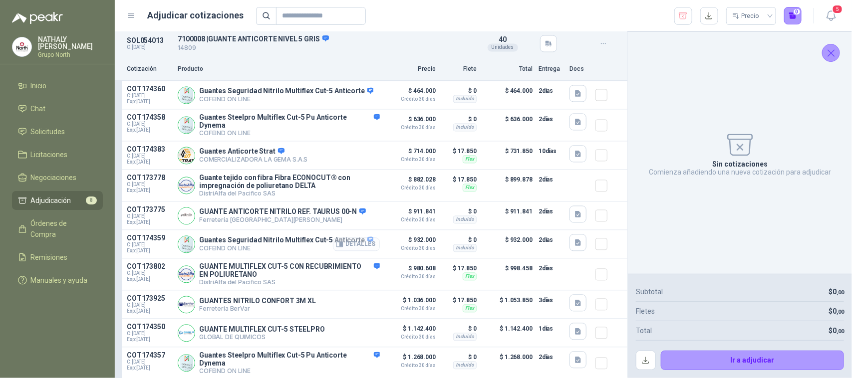
click at [360, 246] on button "Detalles" at bounding box center [356, 244] width 47 height 13
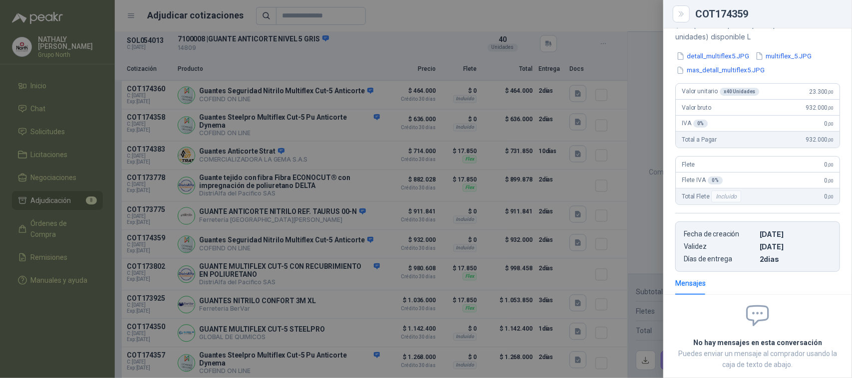
scroll to position [66, 0]
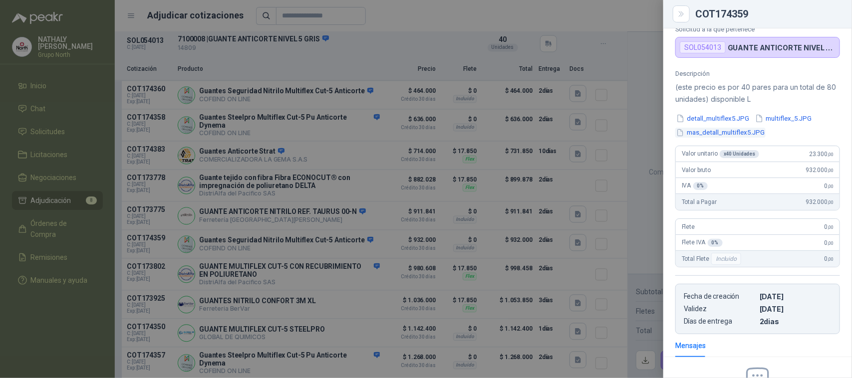
click at [741, 136] on button "mas_detall_multiflex5.JPG" at bounding box center [720, 133] width 90 height 10
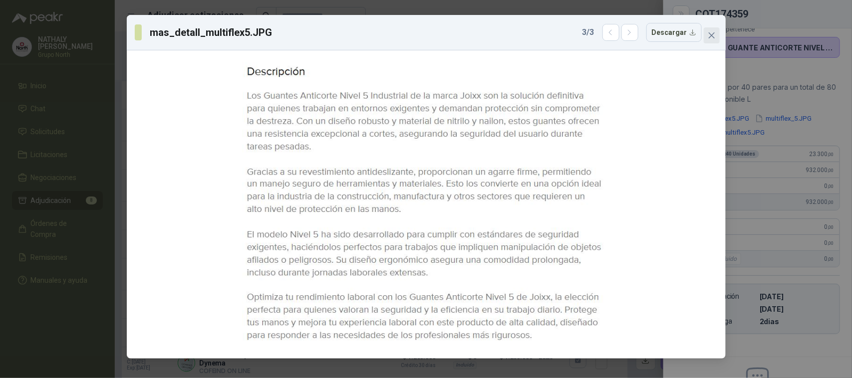
click at [709, 40] on button "Close" at bounding box center [712, 35] width 16 height 16
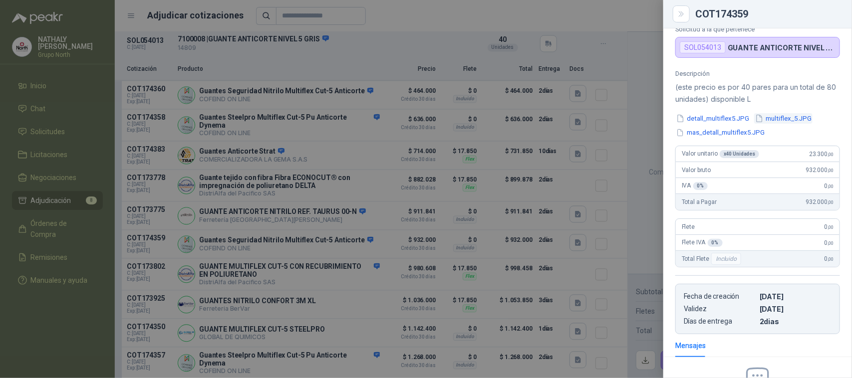
click at [798, 117] on button "multiflex_5.JPG" at bounding box center [783, 118] width 58 height 10
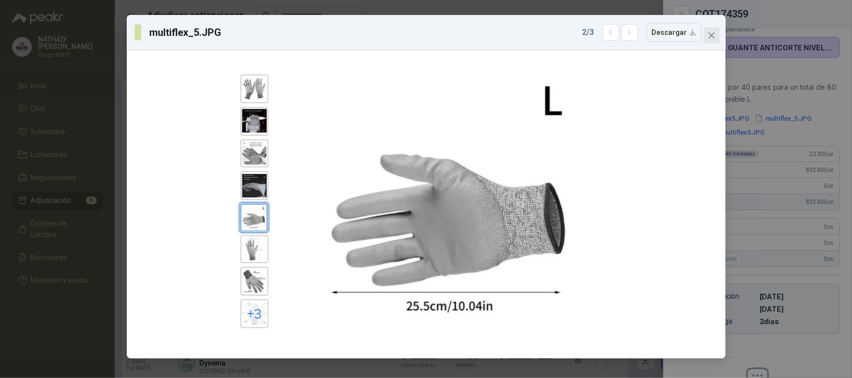
click at [708, 40] on button "Close" at bounding box center [712, 35] width 16 height 16
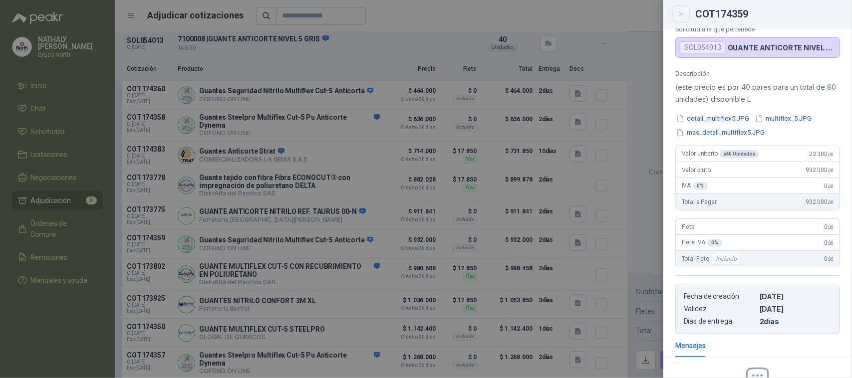
click at [685, 18] on icon "Close" at bounding box center [681, 14] width 8 height 8
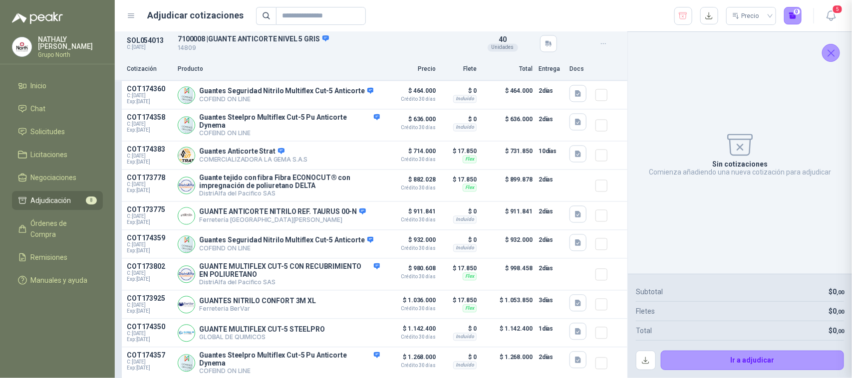
scroll to position [191, 0]
click at [353, 277] on button "Detalles" at bounding box center [356, 274] width 47 height 13
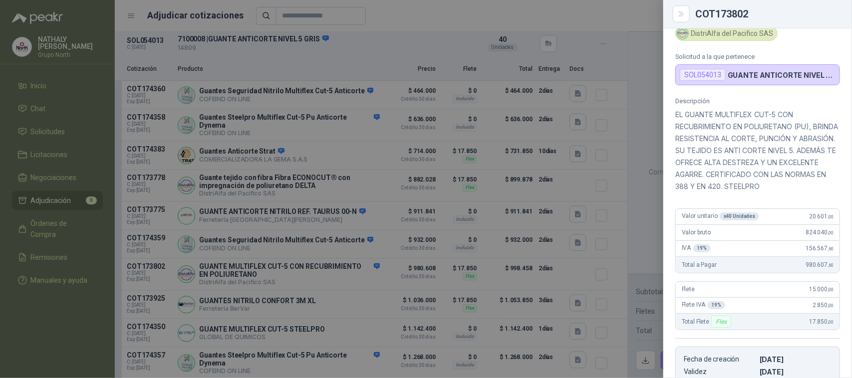
scroll to position [0, 0]
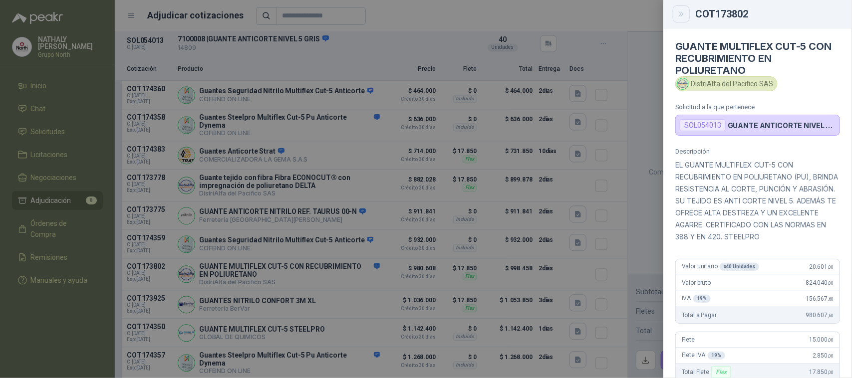
click at [689, 14] on button "Close" at bounding box center [681, 13] width 17 height 17
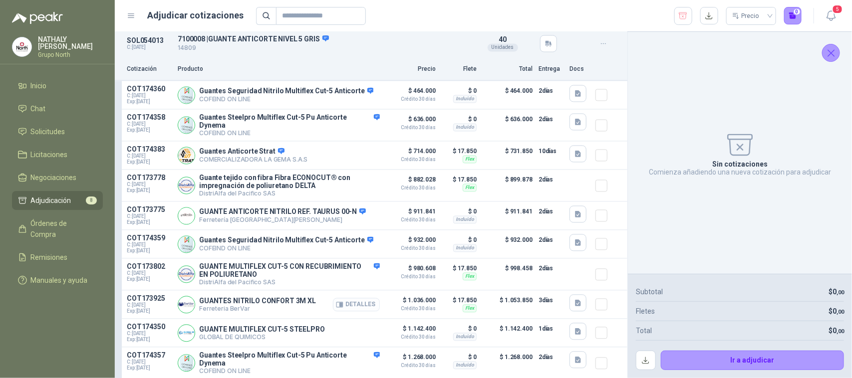
click at [362, 309] on button "Detalles" at bounding box center [356, 304] width 47 height 13
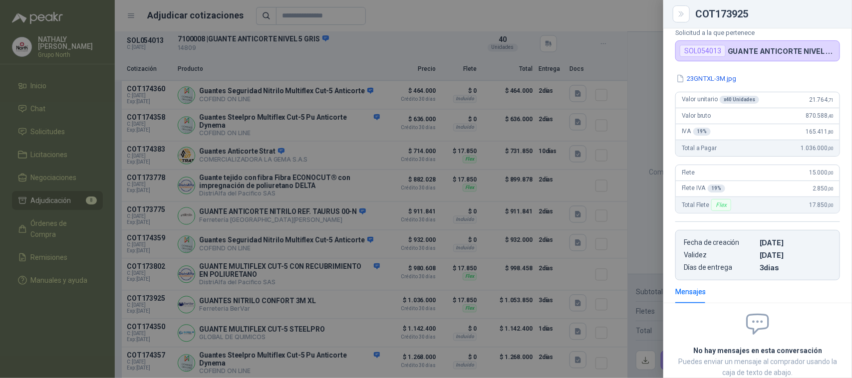
scroll to position [0, 0]
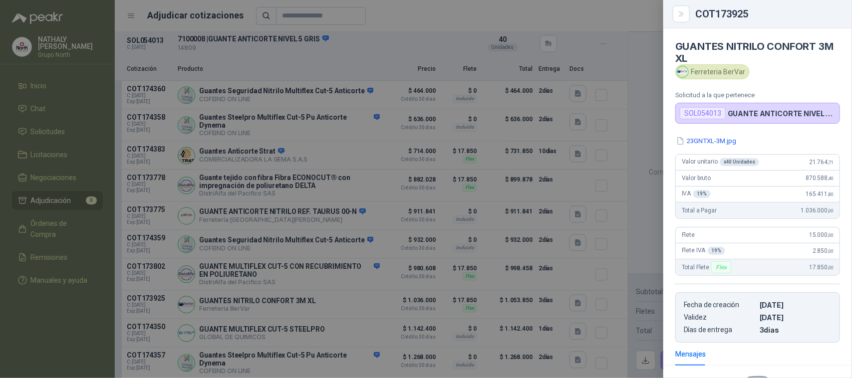
click at [777, 116] on p "GUANTE ANTICORTE NIVEL 5 GRIS" at bounding box center [782, 113] width 108 height 8
click at [717, 143] on button "23GNTXL-3M.jpg" at bounding box center [706, 141] width 62 height 10
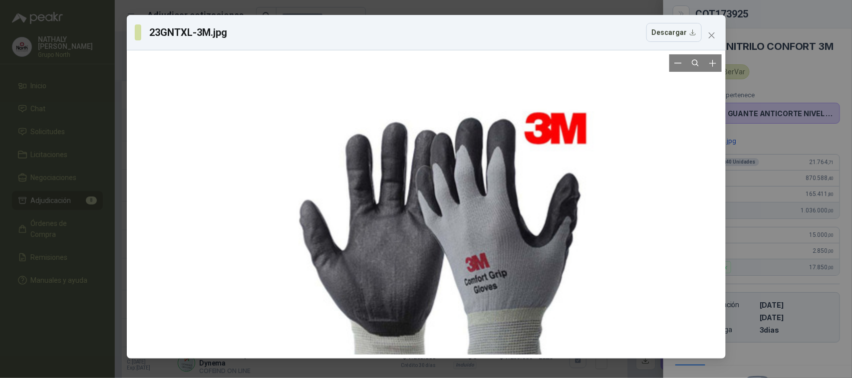
drag, startPoint x: 472, startPoint y: 141, endPoint x: 488, endPoint y: 201, distance: 61.5
click at [488, 201] on div at bounding box center [442, 251] width 319 height 601
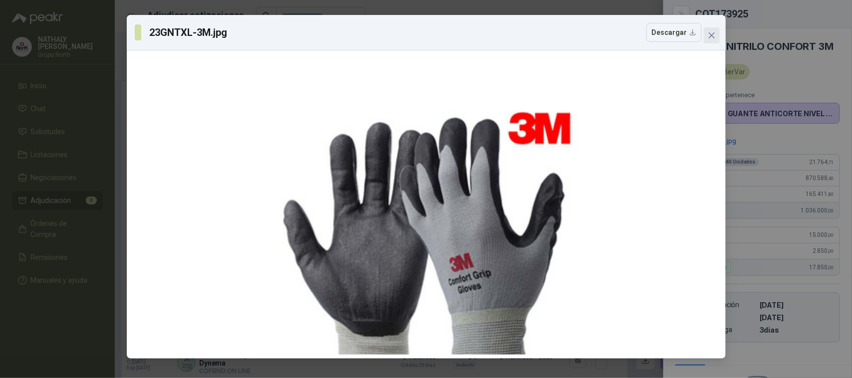
click at [716, 33] on span "Close" at bounding box center [712, 35] width 16 height 8
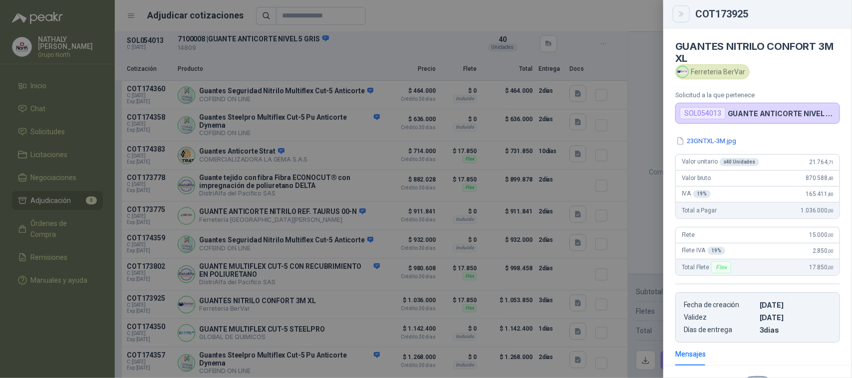
click at [684, 17] on icon "Close" at bounding box center [681, 14] width 8 height 8
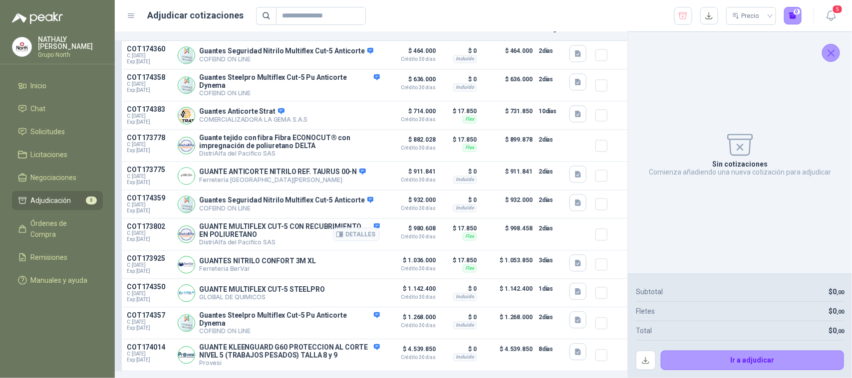
scroll to position [936, 0]
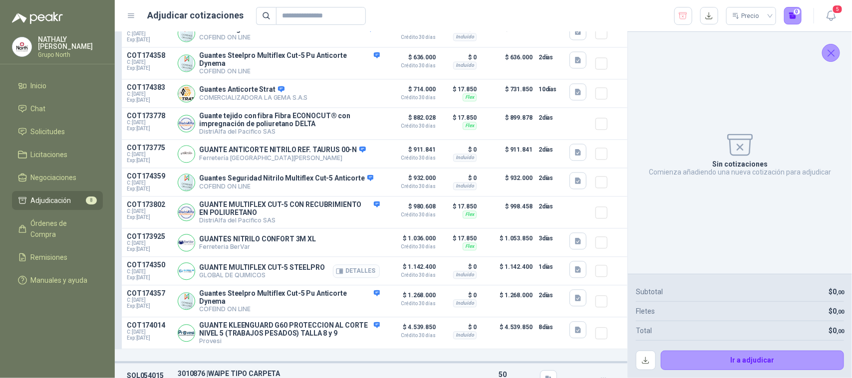
click at [349, 276] on button "Detalles" at bounding box center [356, 271] width 47 height 13
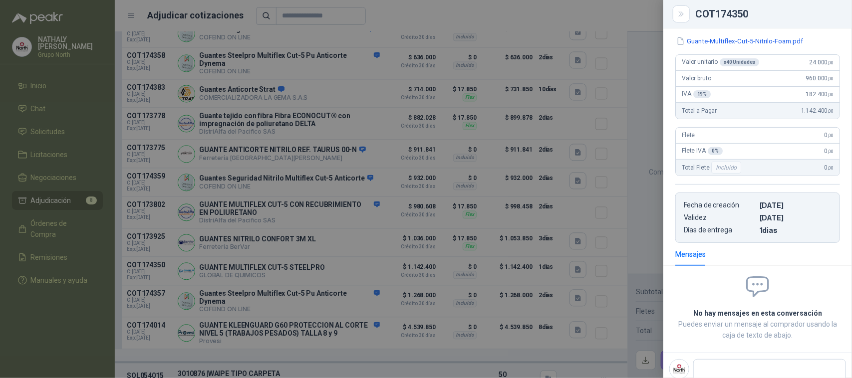
scroll to position [70, 0]
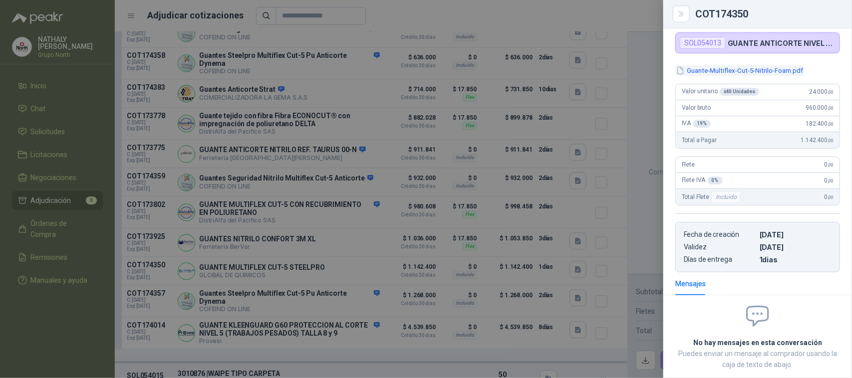
click at [729, 71] on button "Guante-Multiflex-Cut-5-Nitrilo-Foam.pdf" at bounding box center [739, 70] width 129 height 10
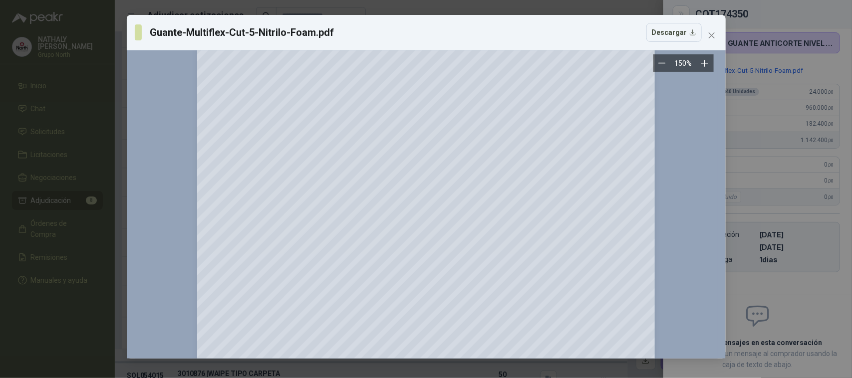
scroll to position [0, 0]
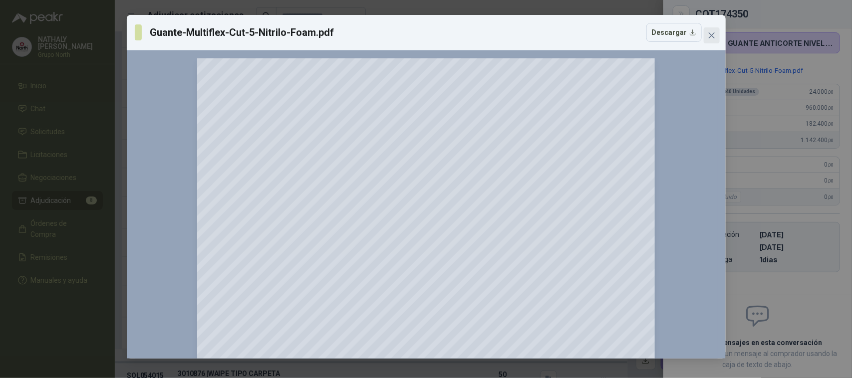
click at [714, 35] on icon "close" at bounding box center [712, 35] width 8 height 8
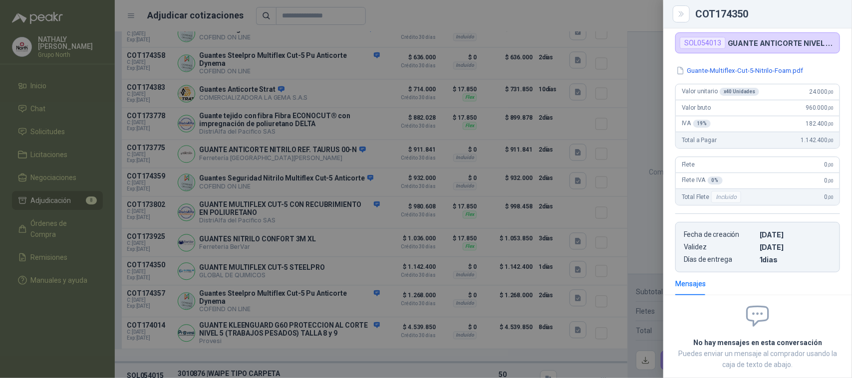
click at [330, 275] on div at bounding box center [426, 189] width 852 height 378
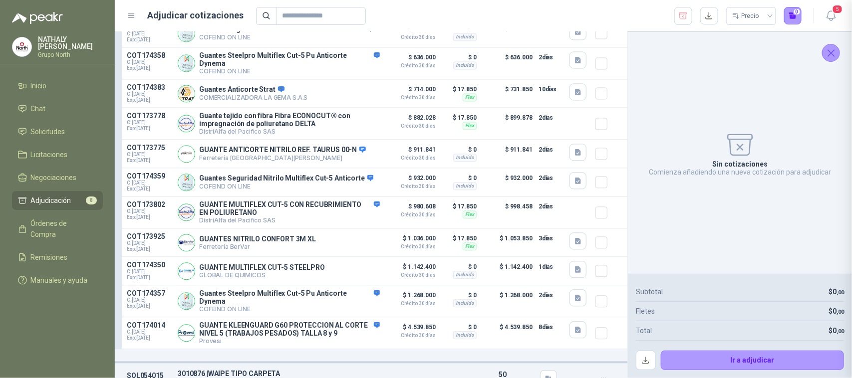
scroll to position [133, 0]
click at [358, 308] on button "Detalles" at bounding box center [356, 300] width 47 height 13
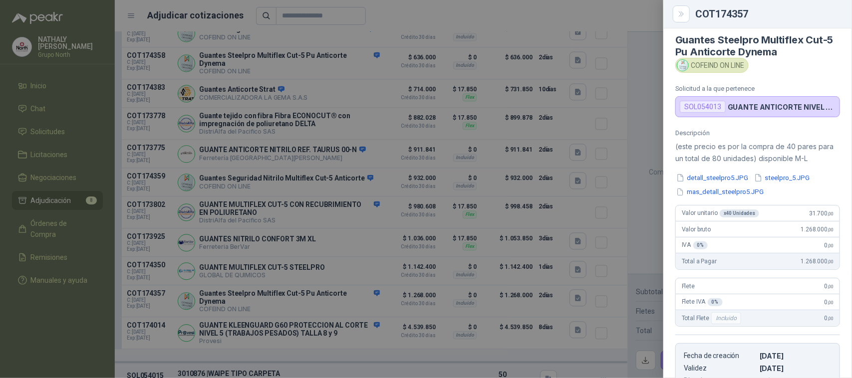
scroll to position [3, 0]
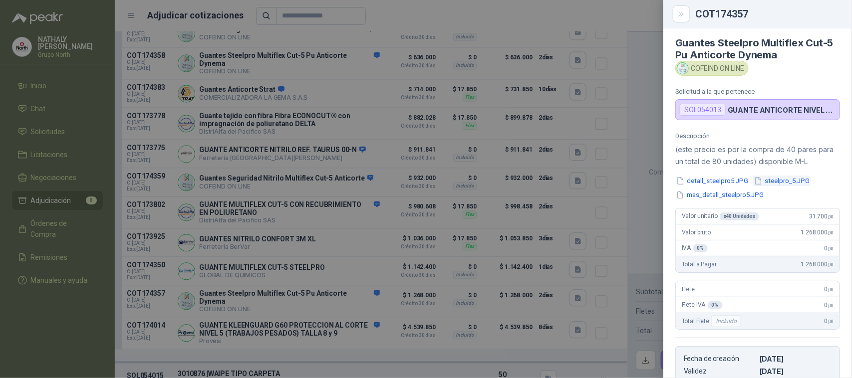
click at [784, 183] on button "steelpro_5.JPG" at bounding box center [781, 181] width 57 height 10
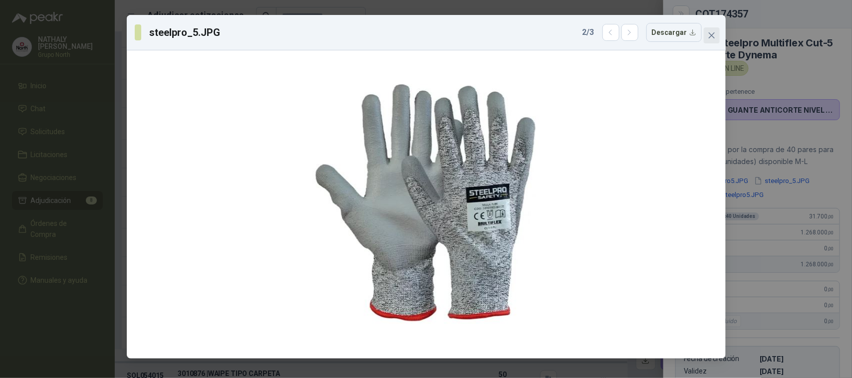
click at [714, 35] on icon "close" at bounding box center [712, 35] width 8 height 8
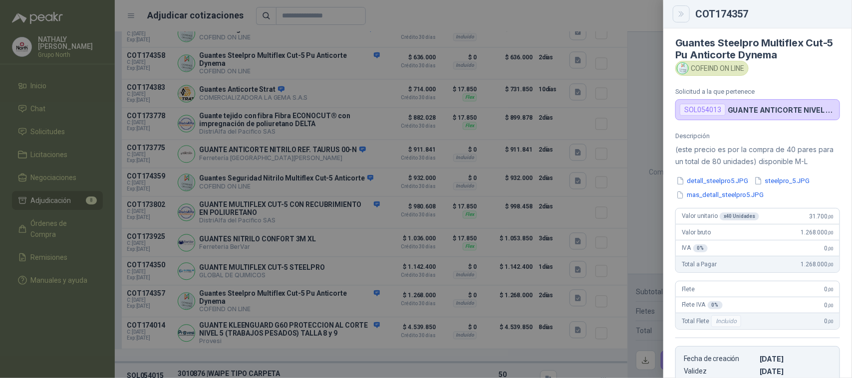
click at [680, 18] on button "Close" at bounding box center [681, 13] width 17 height 17
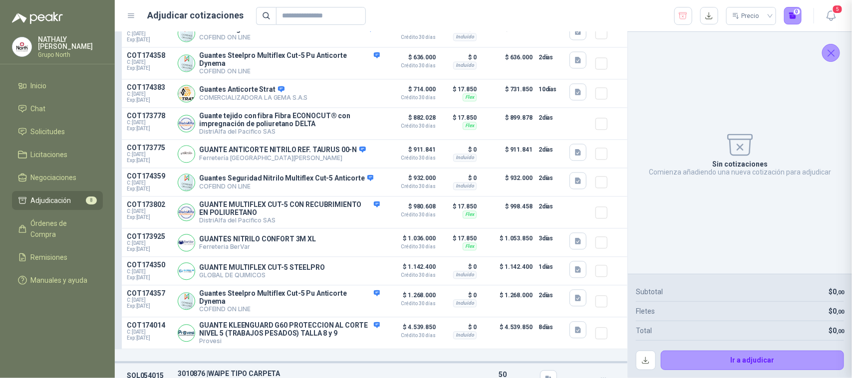
scroll to position [191, 0]
click at [359, 340] on button "Detalles" at bounding box center [356, 332] width 47 height 13
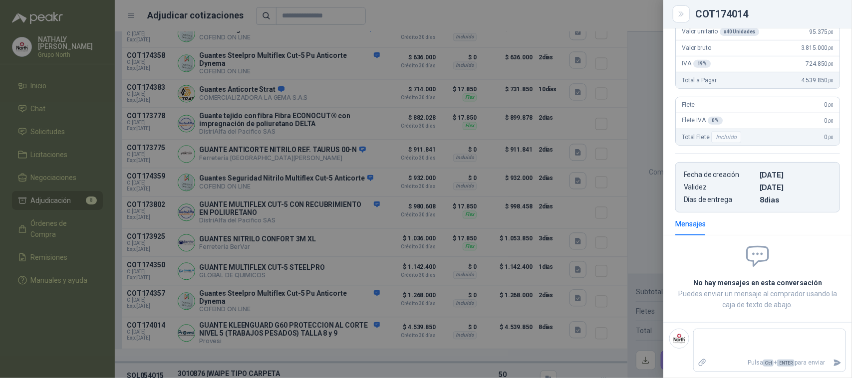
scroll to position [126, 0]
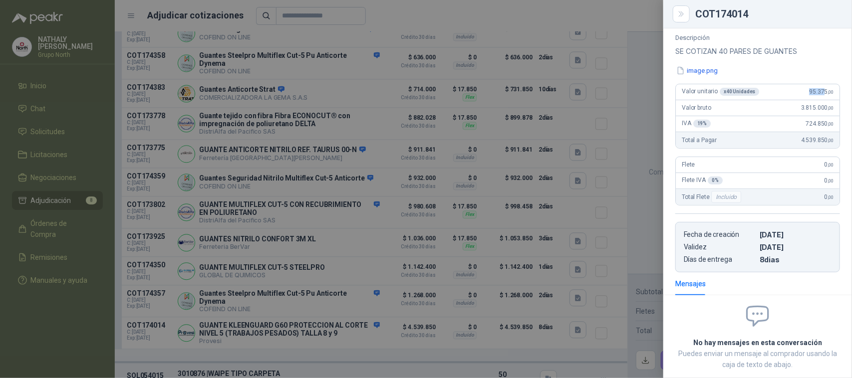
drag, startPoint x: 800, startPoint y: 93, endPoint x: 817, endPoint y: 93, distance: 16.5
click at [817, 93] on div "Valor unitario x 40 Unidades 95.375 ,00" at bounding box center [758, 92] width 164 height 16
click at [689, 76] on button "image.png" at bounding box center [696, 70] width 43 height 10
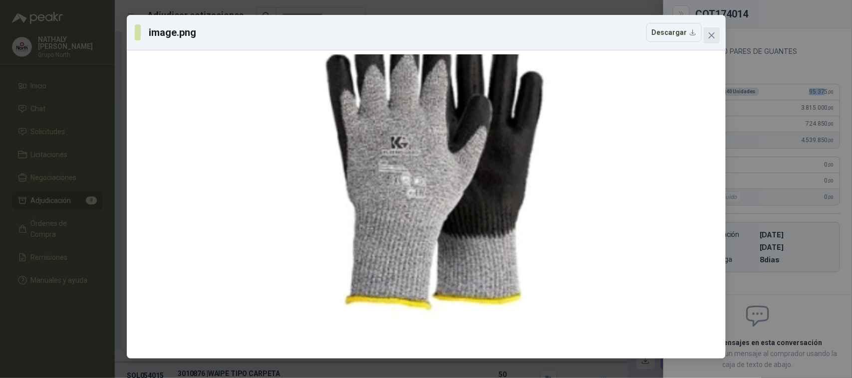
click at [717, 32] on span "Close" at bounding box center [712, 35] width 16 height 8
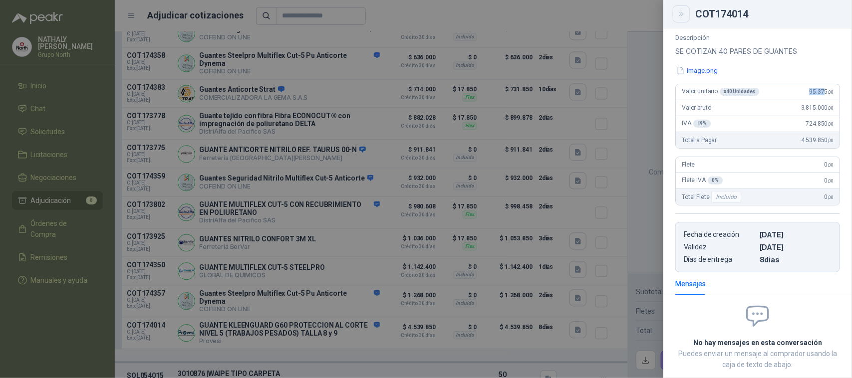
click at [685, 16] on icon "Close" at bounding box center [681, 14] width 8 height 8
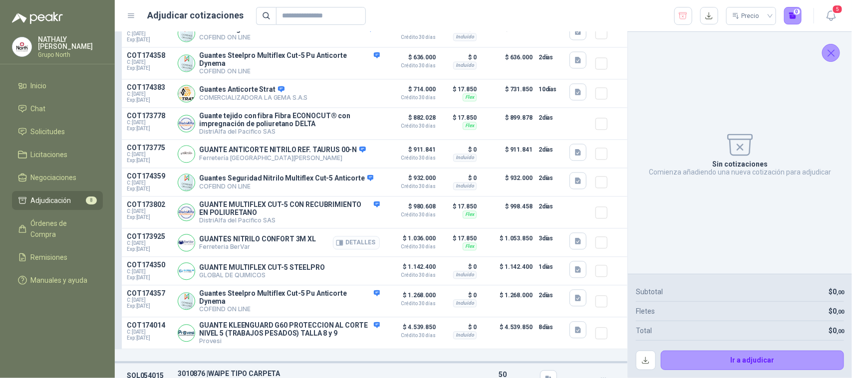
click at [356, 245] on button "Detalles" at bounding box center [356, 242] width 47 height 13
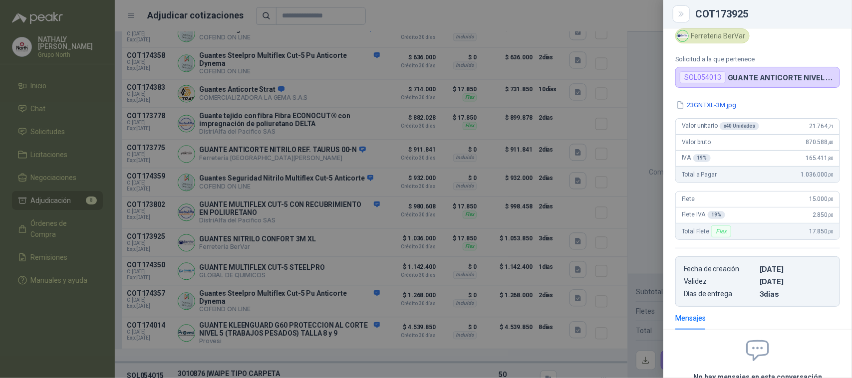
scroll to position [8, 0]
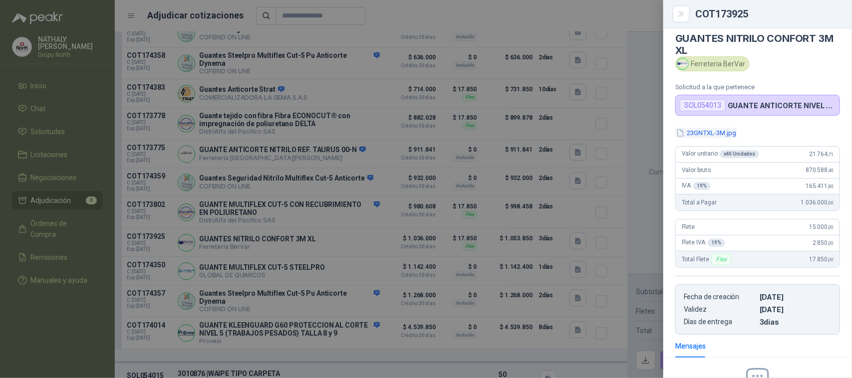
click at [710, 138] on button "23GNTXL-3M.jpg" at bounding box center [706, 133] width 62 height 10
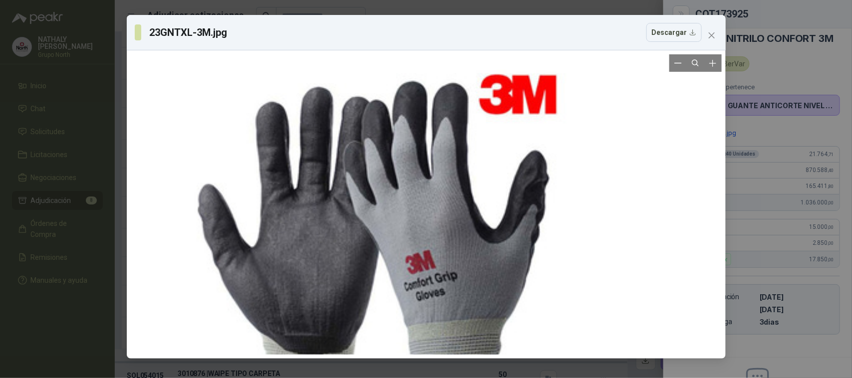
drag, startPoint x: 499, startPoint y: 174, endPoint x: 430, endPoint y: 194, distance: 71.7
click at [430, 194] on div at bounding box center [376, 247] width 399 height 751
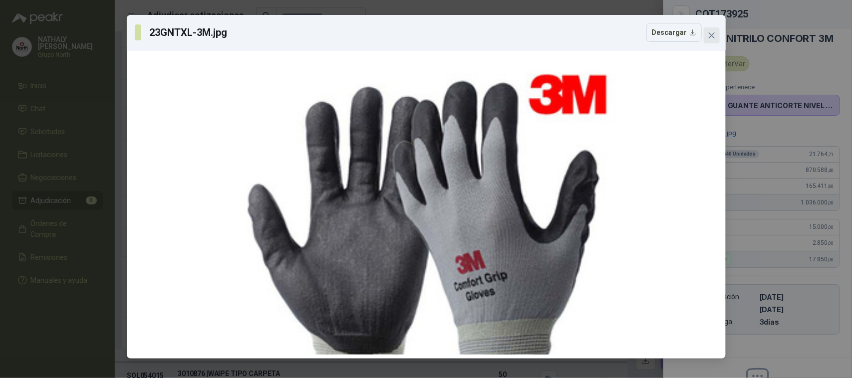
click at [714, 34] on icon "close" at bounding box center [712, 35] width 8 height 8
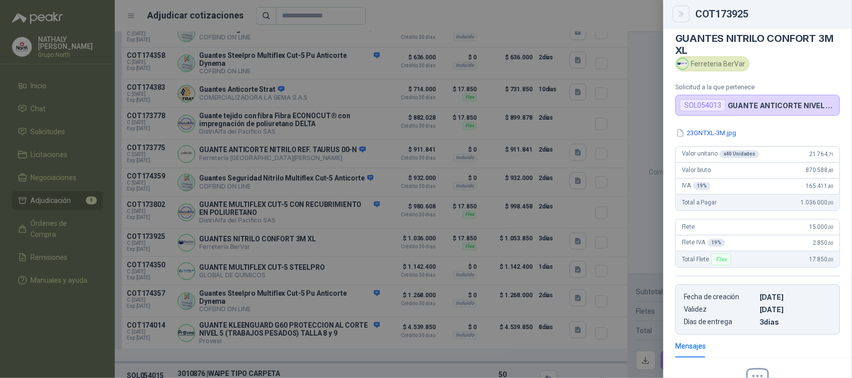
click at [680, 13] on icon "Close" at bounding box center [681, 14] width 8 height 8
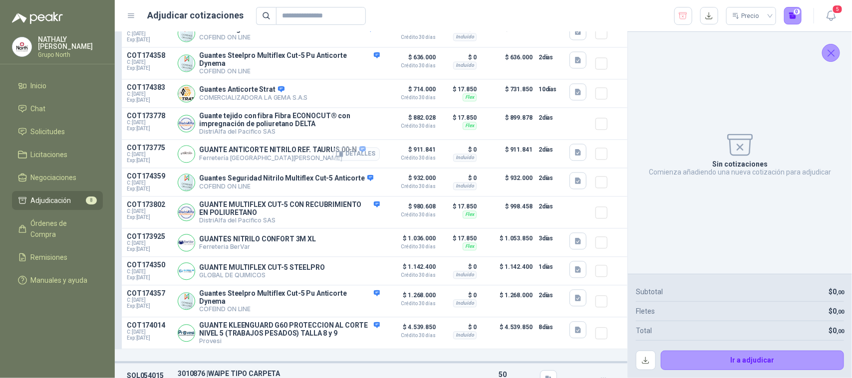
click at [345, 156] on button "Detalles" at bounding box center [356, 153] width 47 height 13
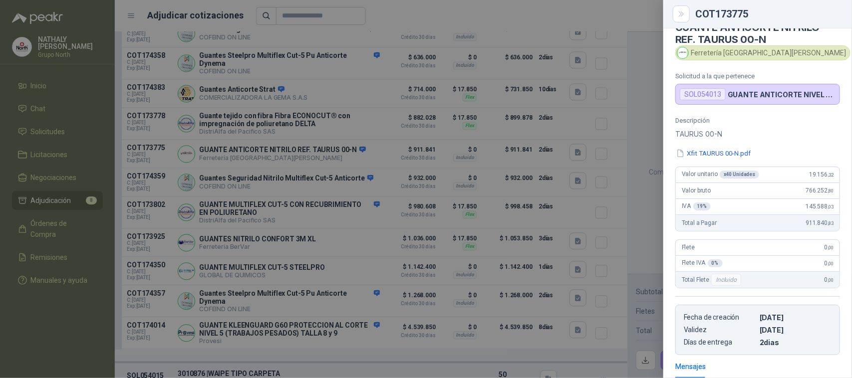
scroll to position [0, 0]
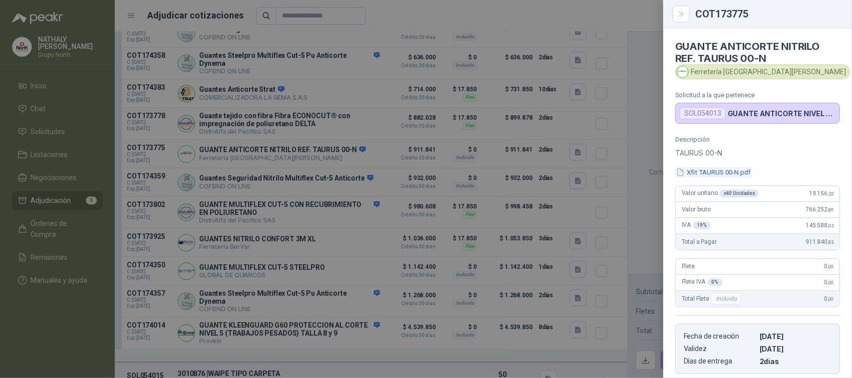
click at [715, 171] on button "Xfit TAURUS 00-N.pdf" at bounding box center [713, 172] width 76 height 10
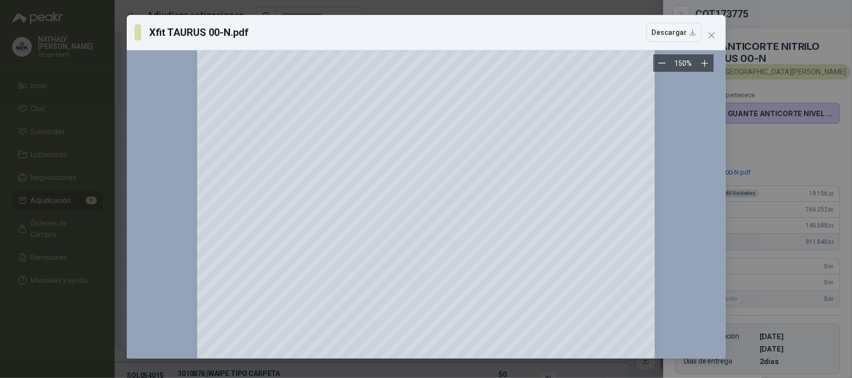
scroll to position [125, 0]
click at [717, 33] on span "Close" at bounding box center [712, 35] width 16 height 8
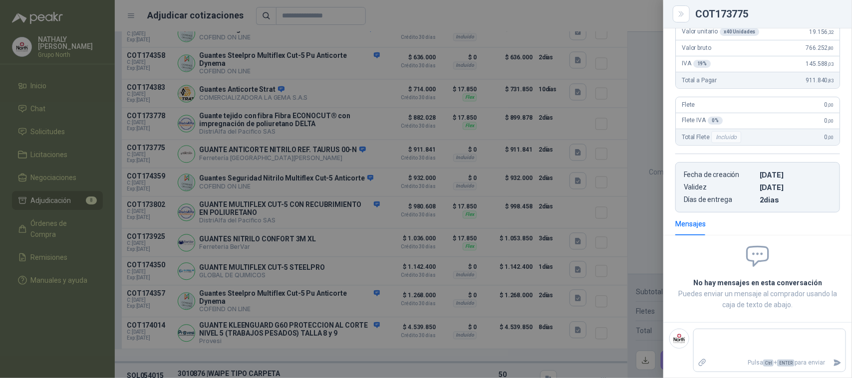
scroll to position [0, 0]
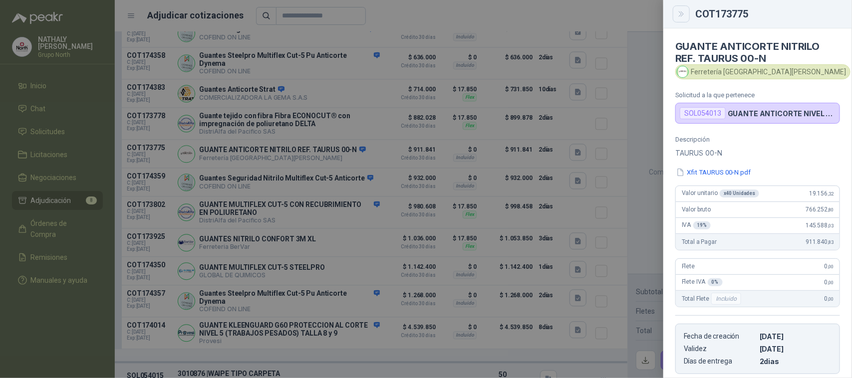
click at [687, 15] on button "Close" at bounding box center [681, 13] width 17 height 17
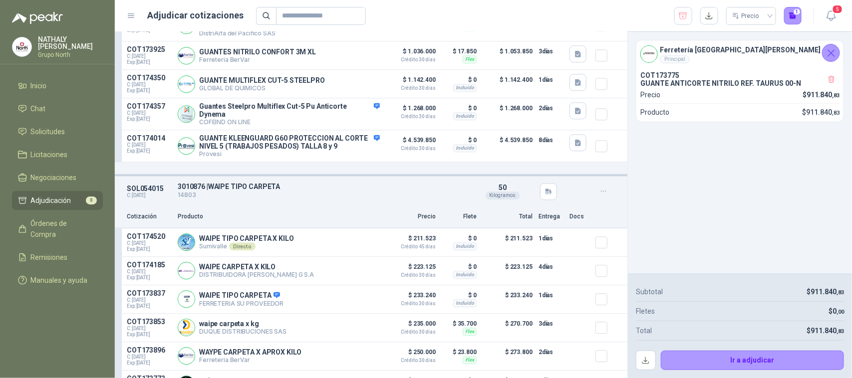
scroll to position [1185, 0]
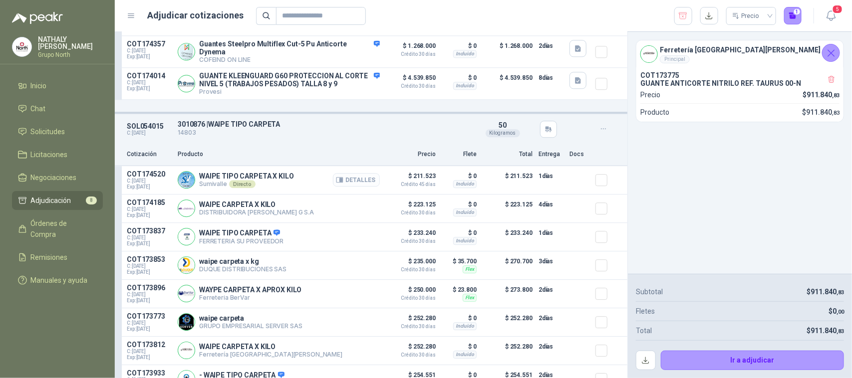
click at [365, 187] on button "Detalles" at bounding box center [356, 179] width 47 height 13
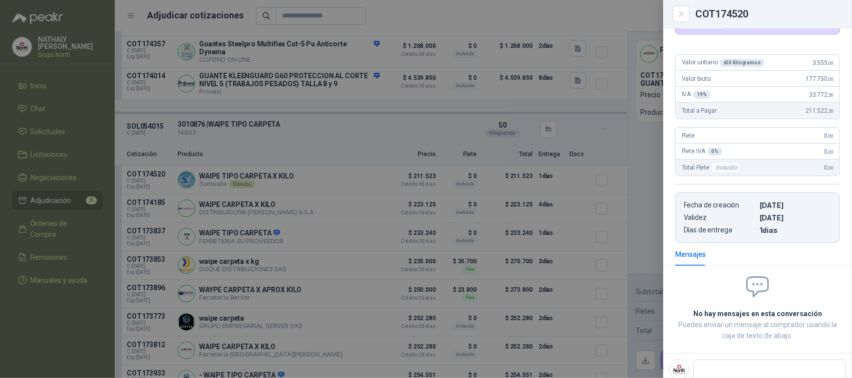
scroll to position [48, 0]
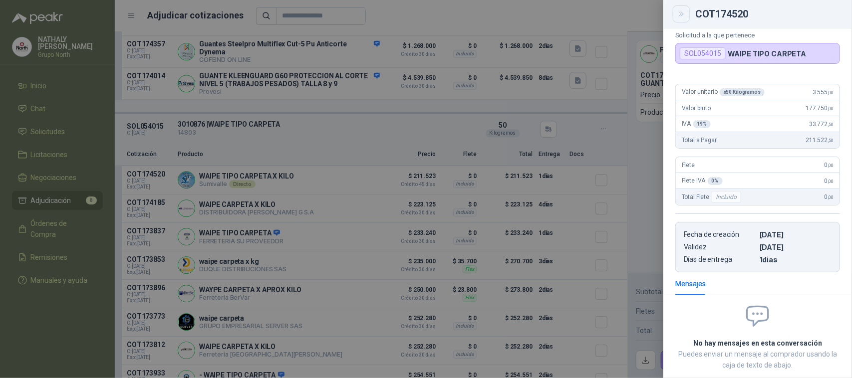
click at [684, 17] on icon "Close" at bounding box center [681, 14] width 8 height 8
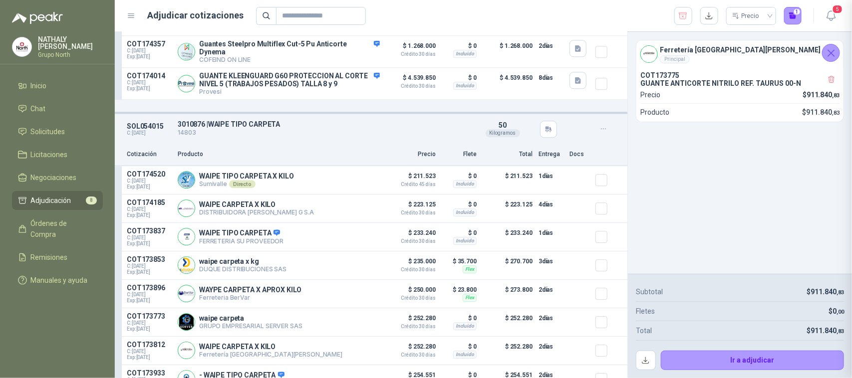
scroll to position [110, 0]
click at [342, 215] on button "Detalles" at bounding box center [356, 208] width 47 height 13
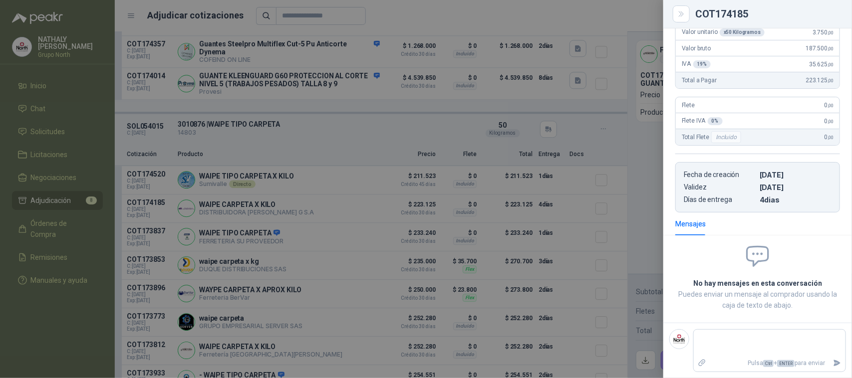
scroll to position [48, 0]
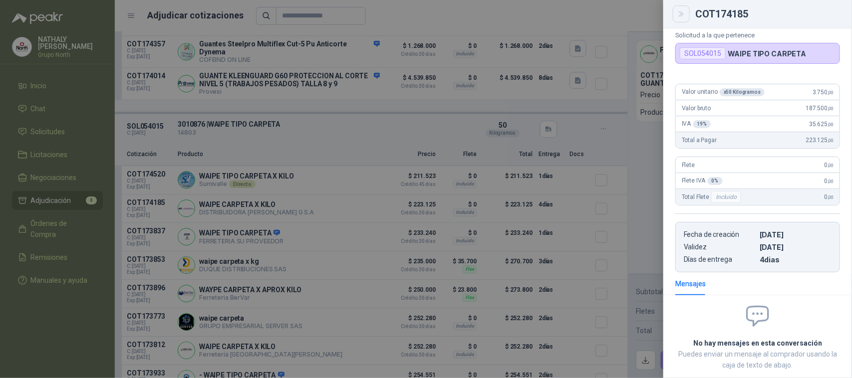
click at [684, 15] on icon "Close" at bounding box center [681, 14] width 8 height 8
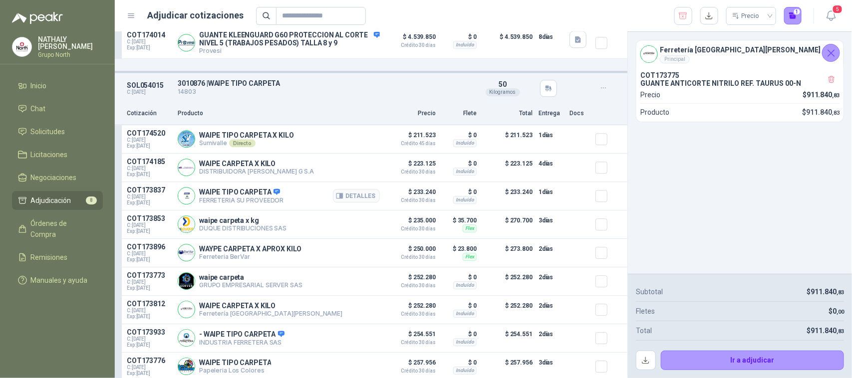
scroll to position [1248, 0]
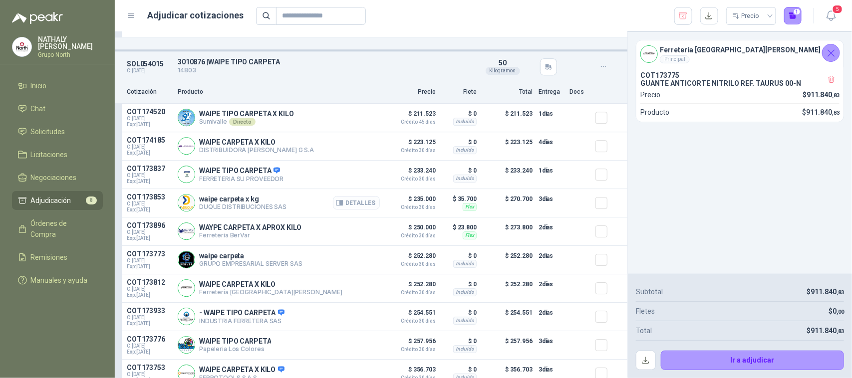
click at [350, 210] on button "Detalles" at bounding box center [356, 202] width 47 height 13
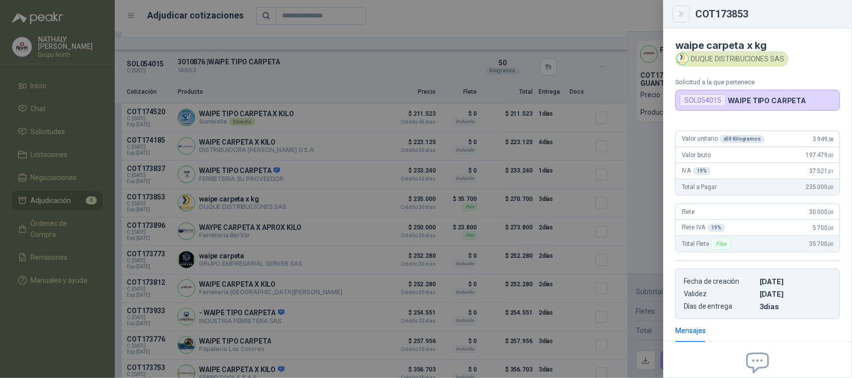
scroll to position [0, 0]
click at [678, 11] on icon "Close" at bounding box center [681, 14] width 8 height 8
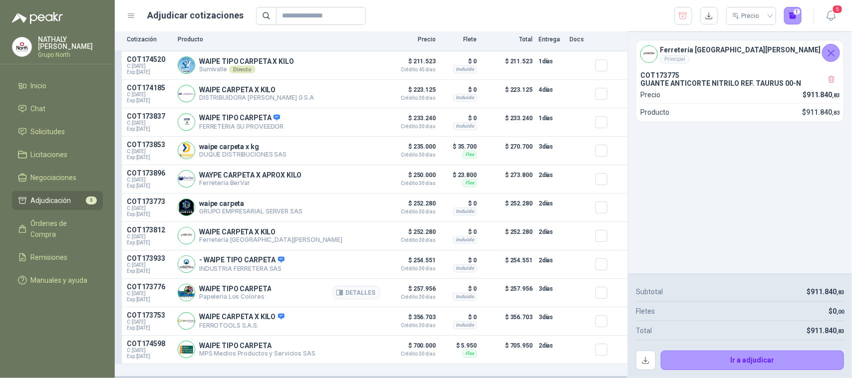
scroll to position [1319, 0]
click at [365, 235] on button "Detalles" at bounding box center [356, 235] width 47 height 13
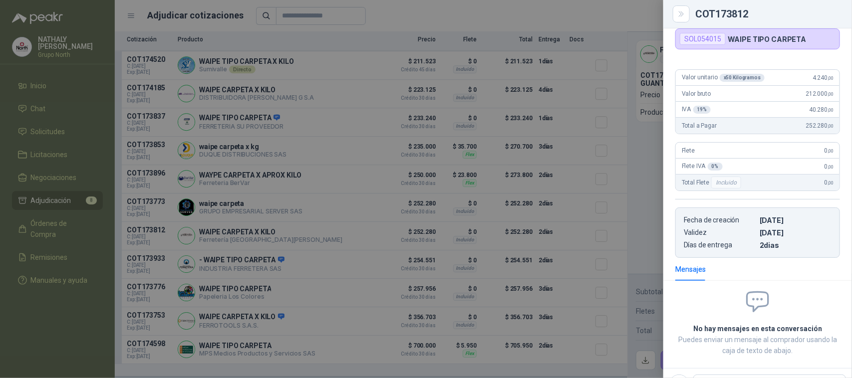
scroll to position [110, 0]
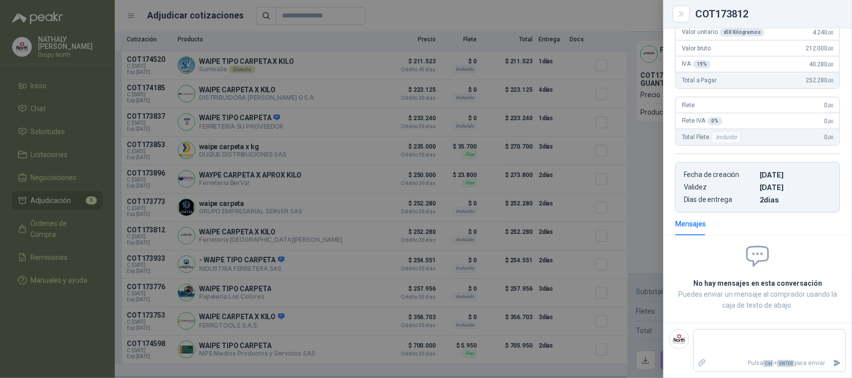
click at [631, 236] on div at bounding box center [426, 189] width 852 height 378
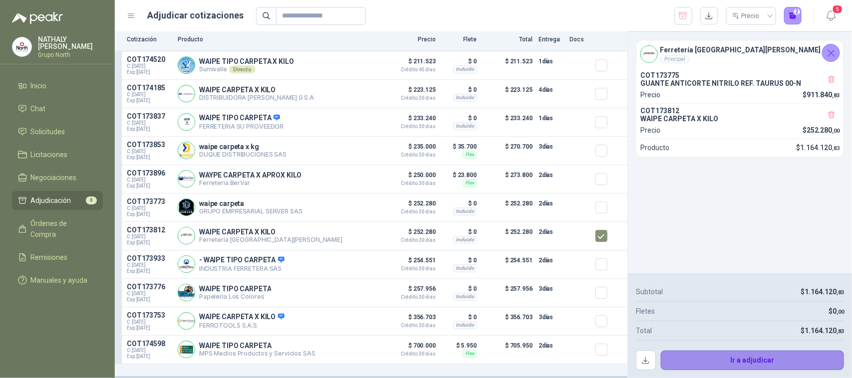
click at [762, 361] on button "Ir a adjudicar" at bounding box center [753, 361] width 184 height 20
